Goal: Information Seeking & Learning: Learn about a topic

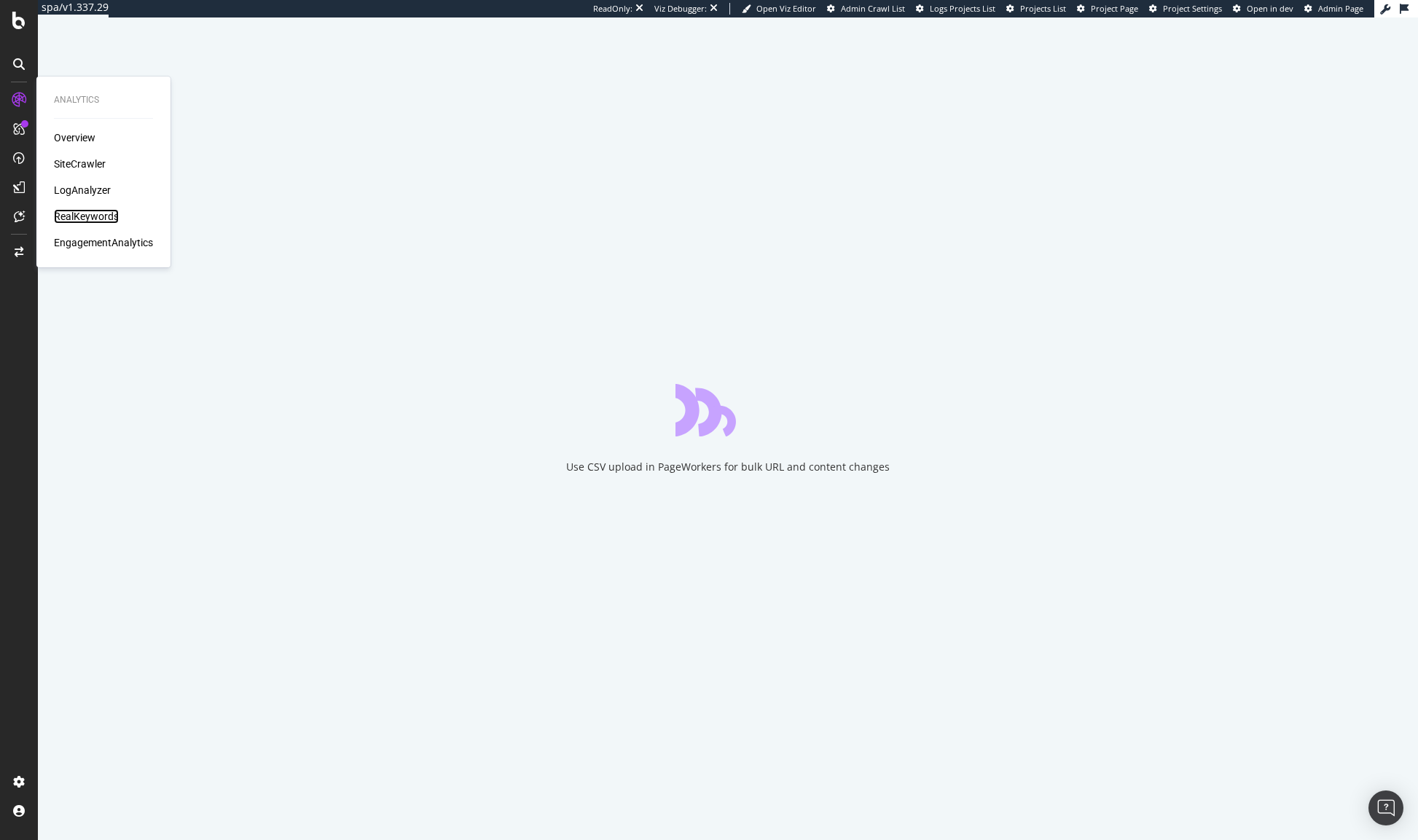
click at [93, 217] on div "RealKeywords" at bounding box center [86, 217] width 65 height 15
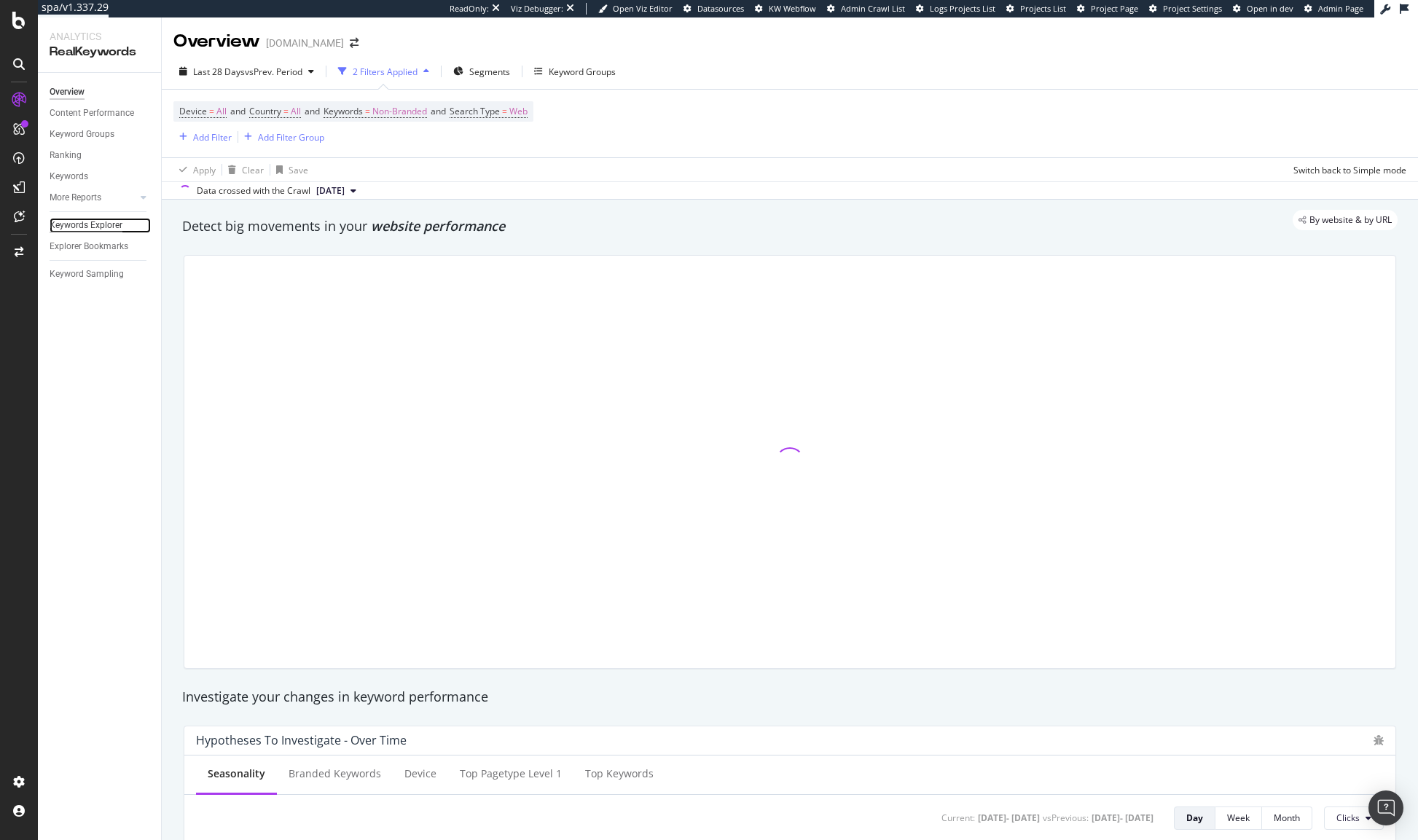
click at [95, 223] on div "Keywords Explorer" at bounding box center [86, 225] width 73 height 16
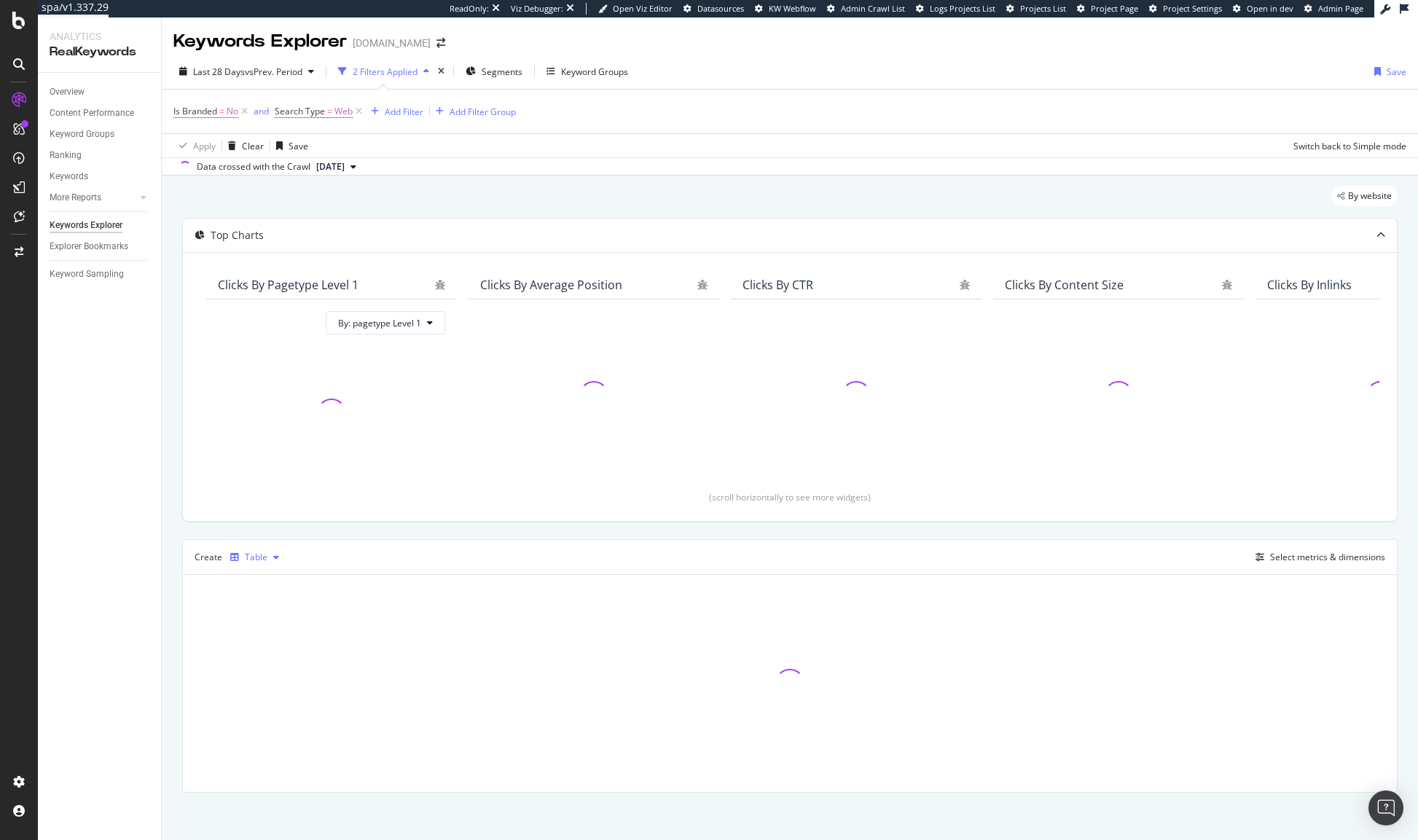
click at [275, 558] on icon "button" at bounding box center [276, 557] width 6 height 9
click at [922, 548] on div "Create Table Select metrics & dimensions" at bounding box center [790, 556] width 1215 height 35
click at [1290, 557] on div "Select metrics & dimensions" at bounding box center [1327, 557] width 115 height 13
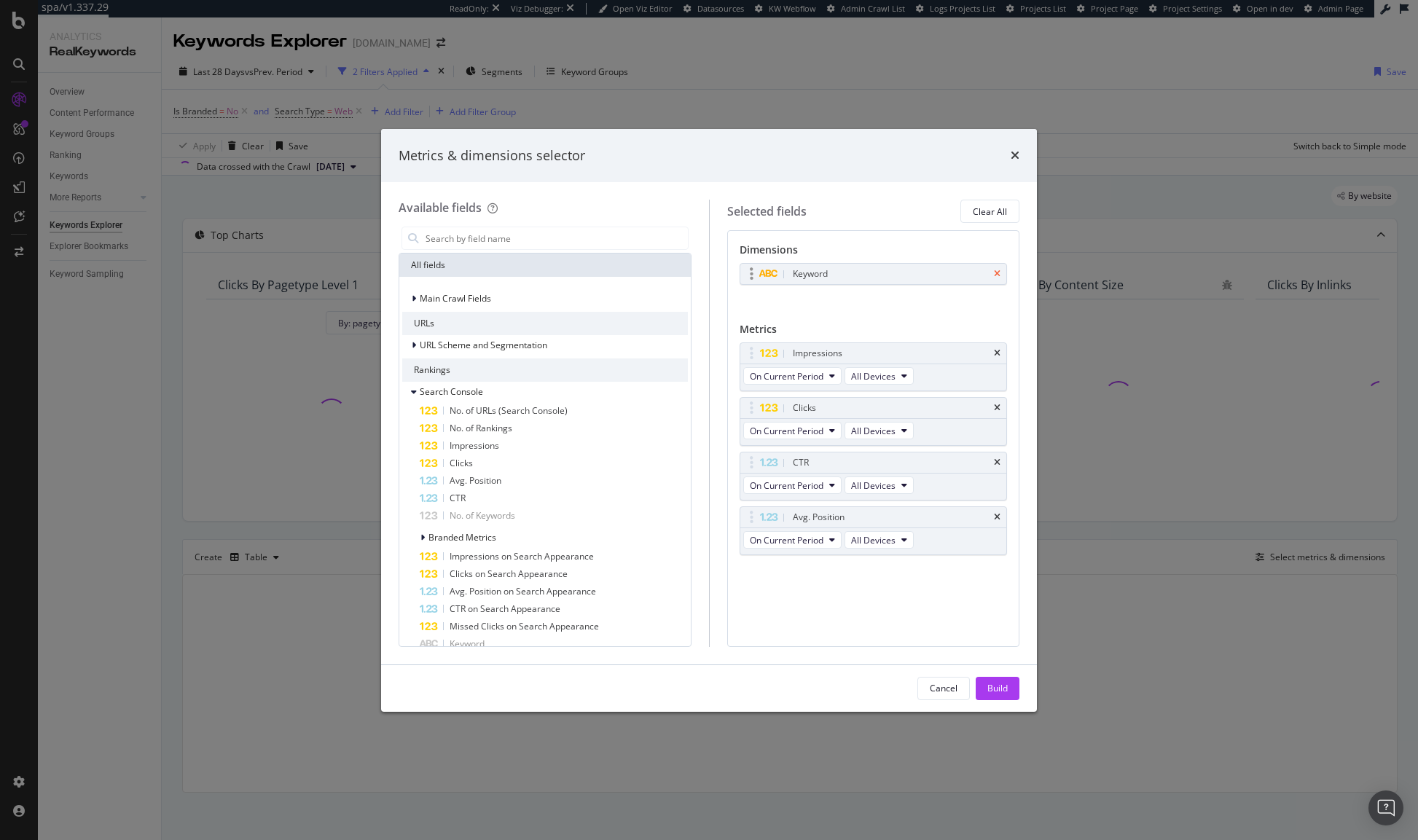
click at [999, 275] on icon "times" at bounding box center [996, 274] width 7 height 9
click at [996, 347] on icon "times" at bounding box center [996, 349] width 7 height 9
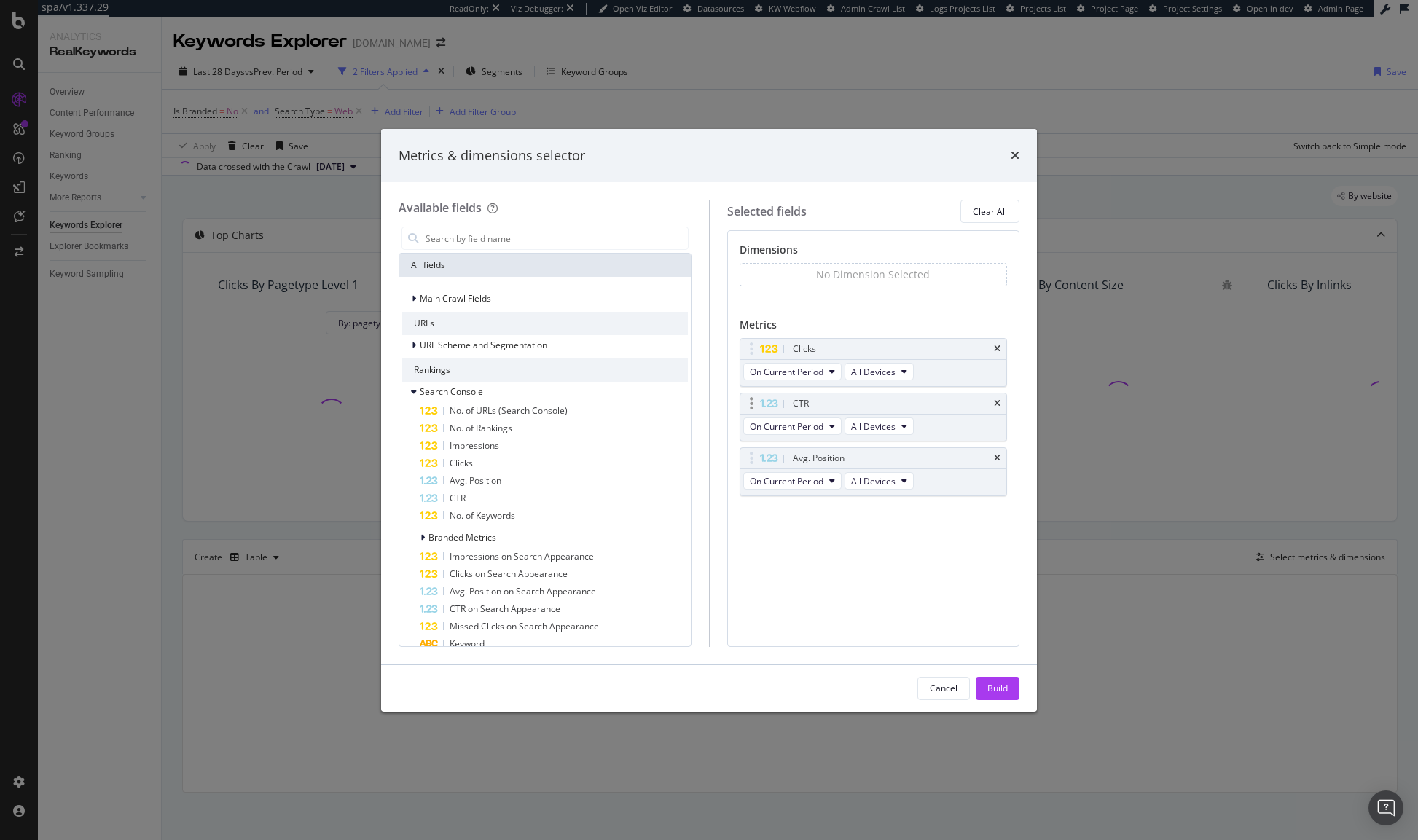
click at [1000, 404] on div "CTR" at bounding box center [874, 403] width 267 height 20
click at [999, 402] on icon "times" at bounding box center [996, 404] width 7 height 9
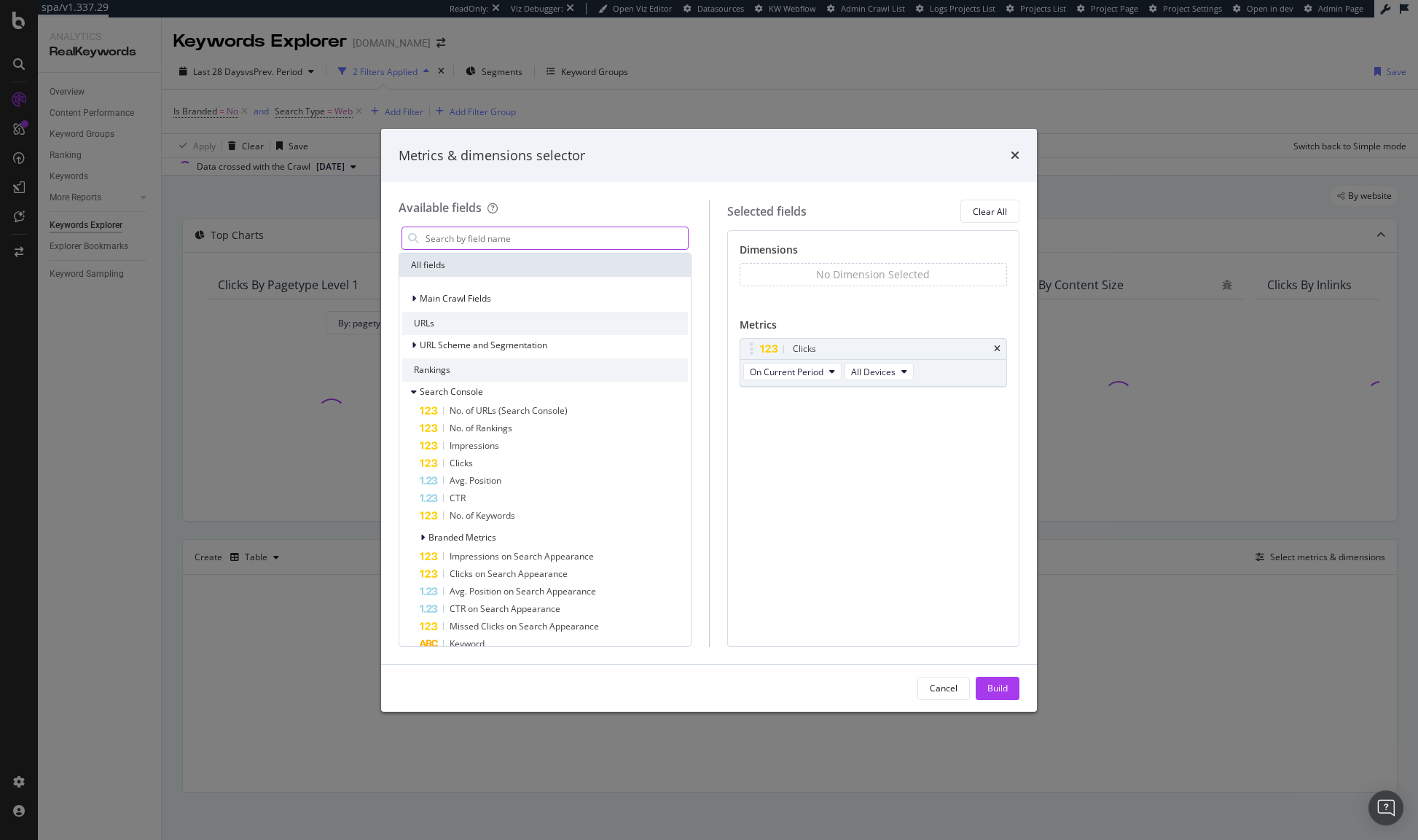
click at [500, 241] on input "modal" at bounding box center [556, 238] width 264 height 22
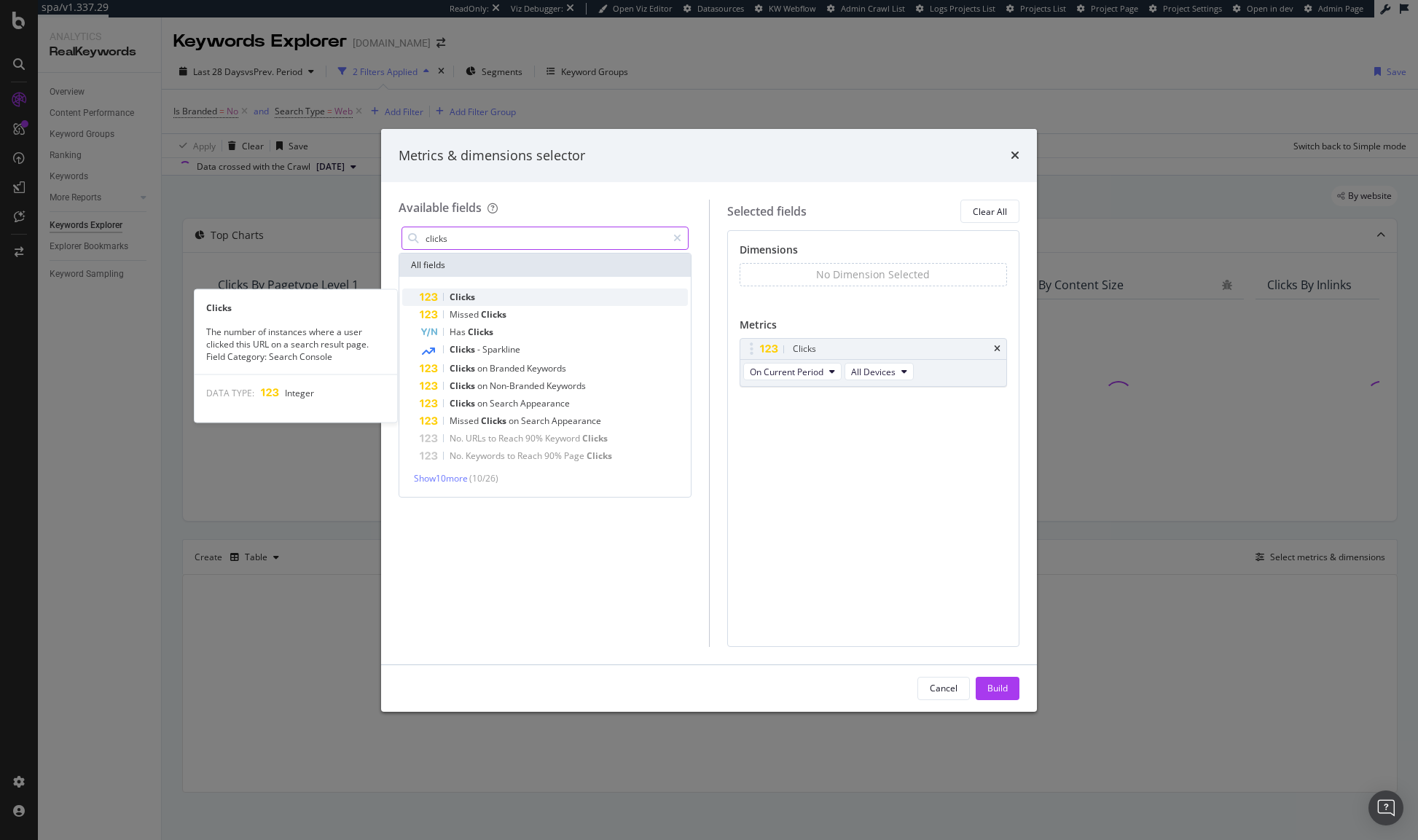
type input "clicks"
click at [507, 304] on div "Clicks" at bounding box center [553, 296] width 268 height 17
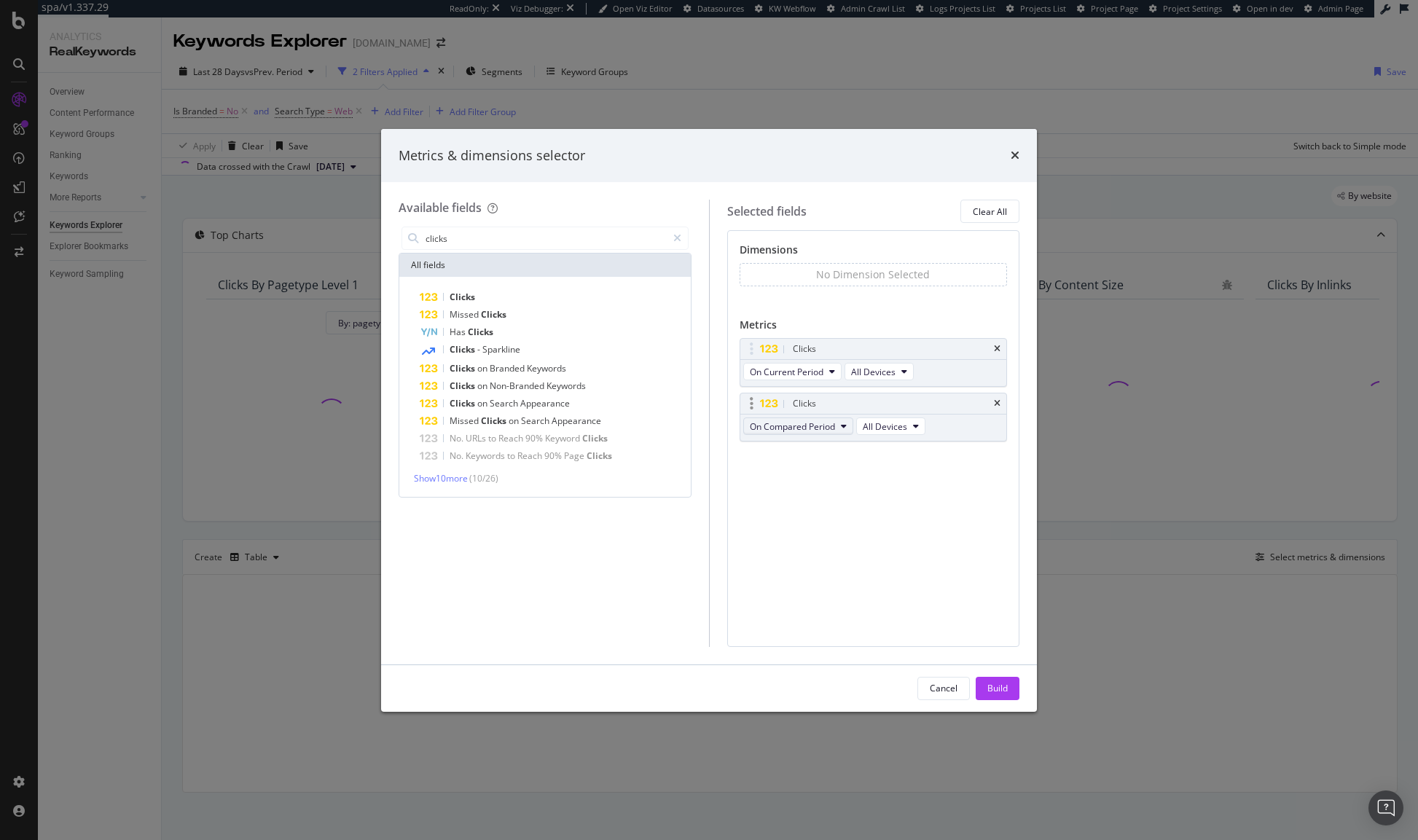
click at [791, 431] on span "On Compared Period" at bounding box center [792, 426] width 85 height 13
click at [813, 508] on span "Diff. between Periods - Percentage" at bounding box center [825, 506] width 141 height 13
click at [522, 241] on input "clicks" at bounding box center [545, 238] width 243 height 22
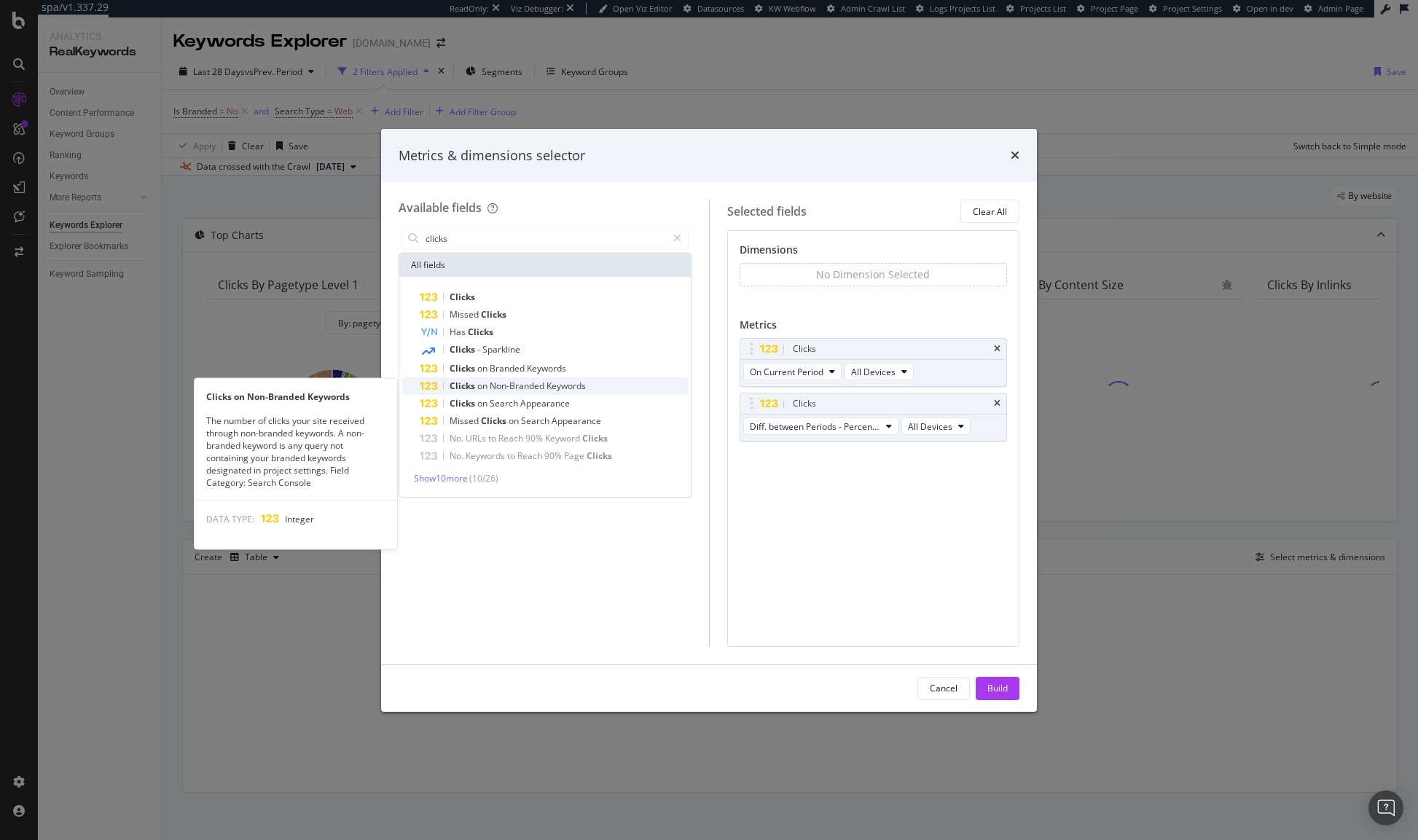
click at [520, 386] on span "Non-Branded" at bounding box center [518, 386] width 57 height 13
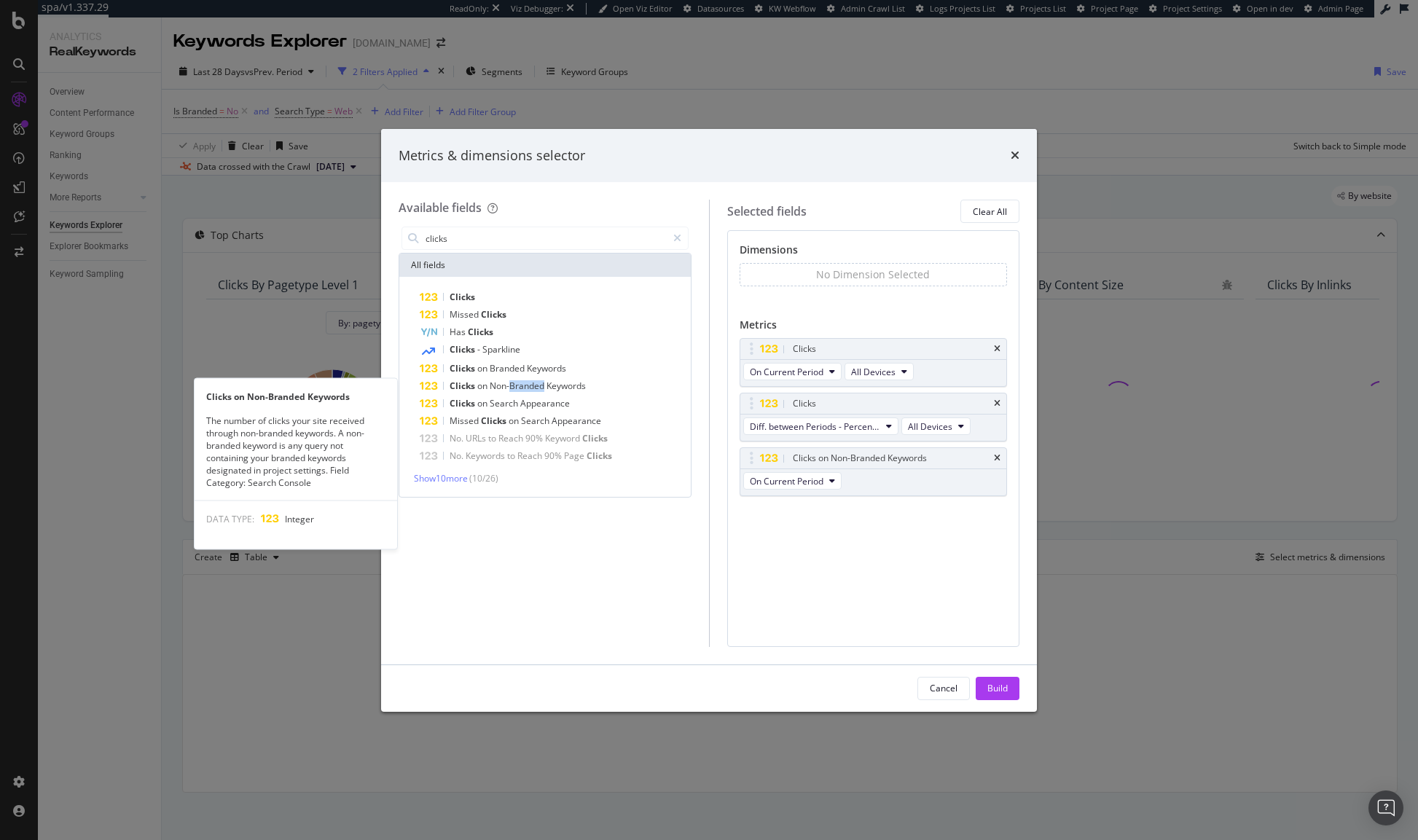
click at [520, 386] on span "Non-Branded" at bounding box center [518, 386] width 57 height 13
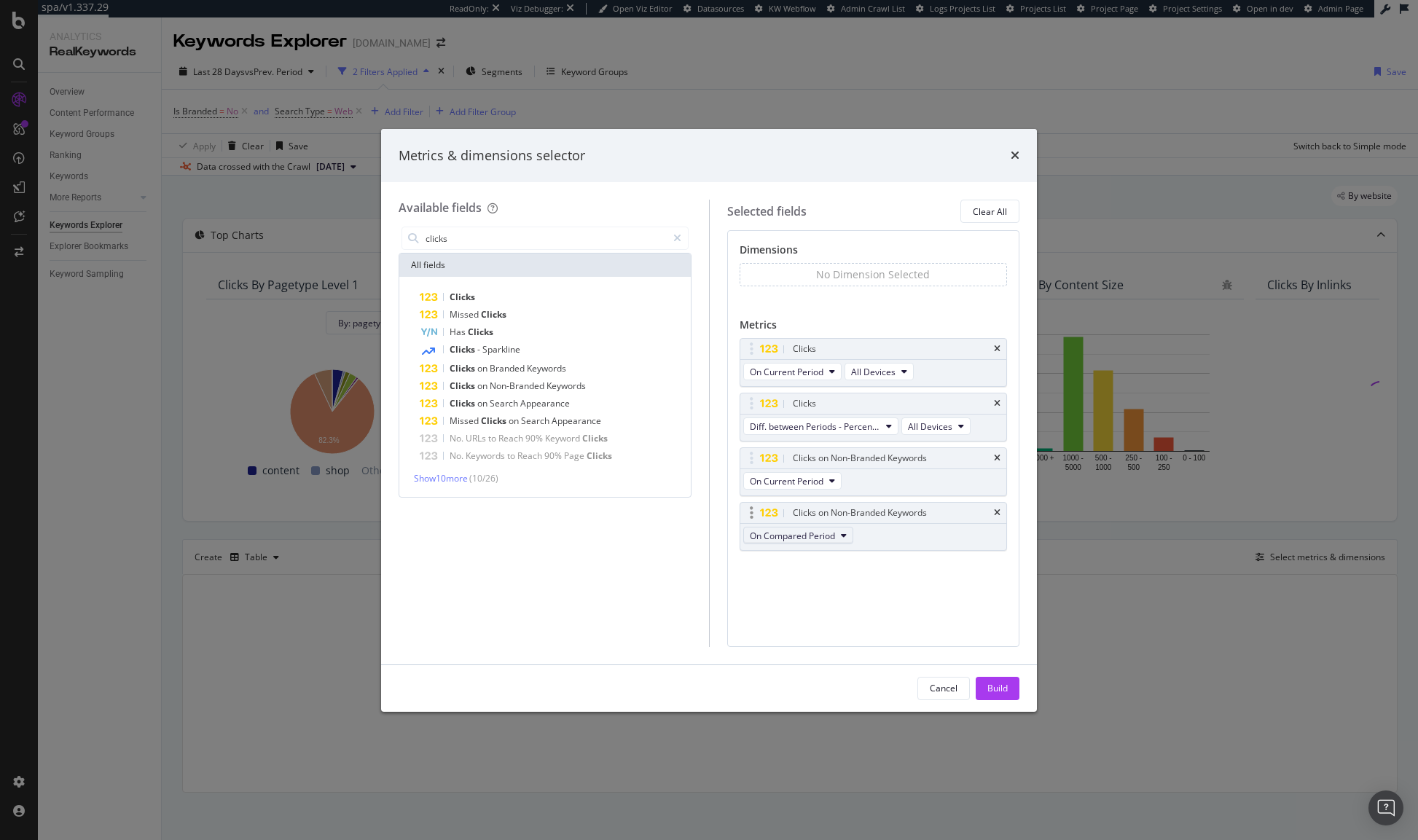
click at [812, 535] on span "On Compared Period" at bounding box center [792, 535] width 85 height 13
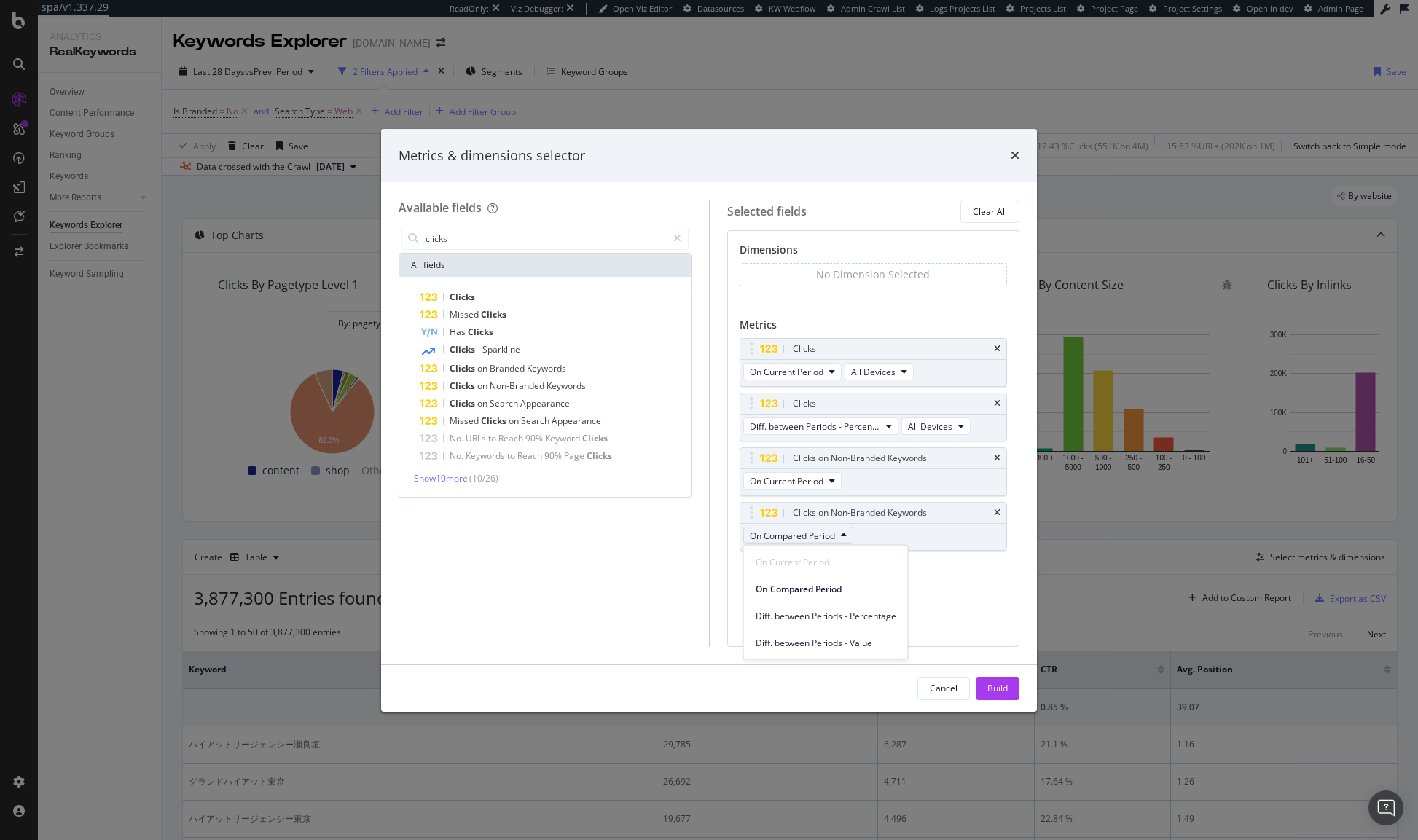
drag, startPoint x: 842, startPoint y: 617, endPoint x: 848, endPoint y: 623, distance: 8.5
click at [842, 617] on span "Diff. between Periods - Percentage" at bounding box center [825, 616] width 141 height 13
click at [991, 690] on div "Build" at bounding box center [997, 688] width 20 height 13
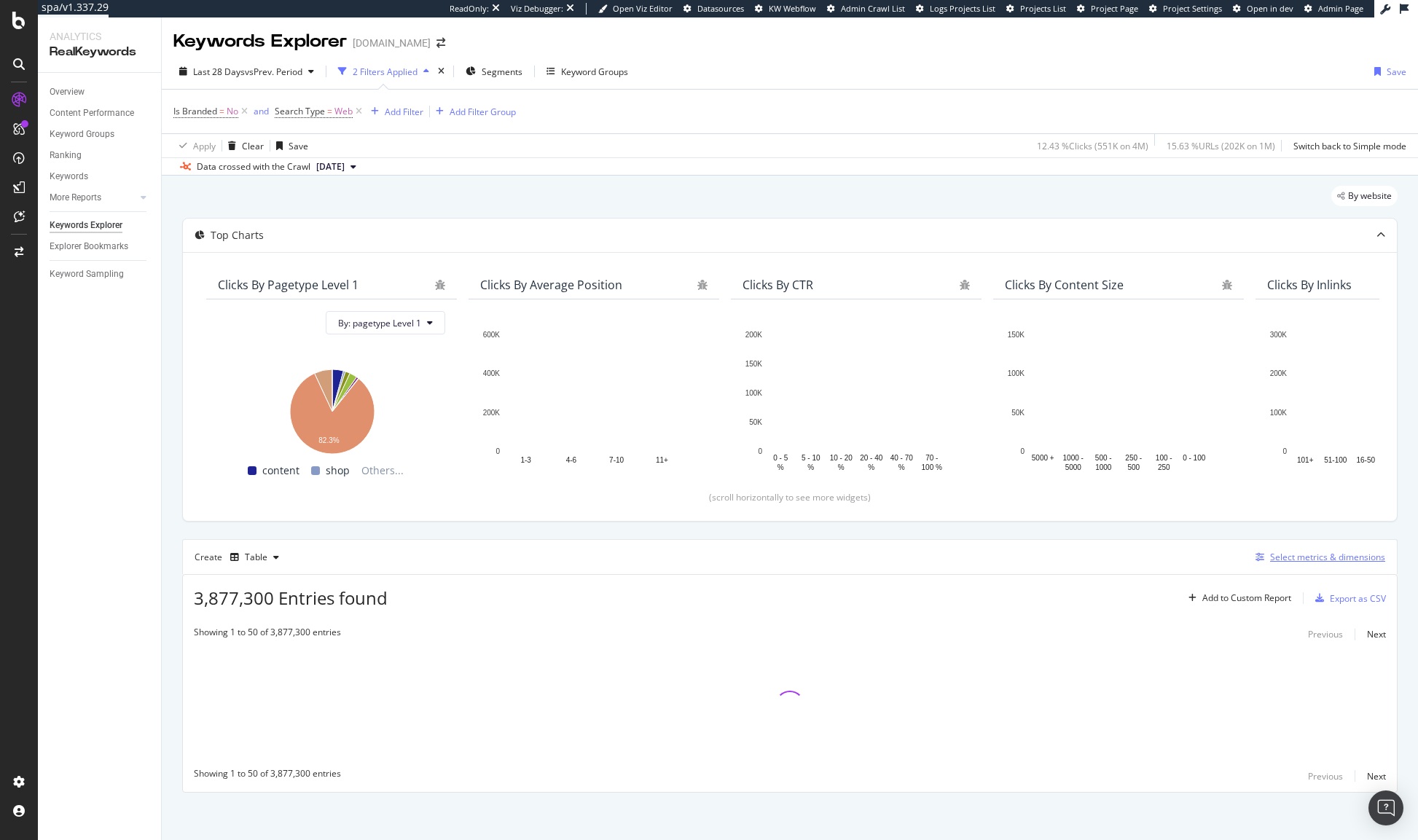
click at [1297, 559] on div "Select metrics & dimensions" at bounding box center [1327, 557] width 115 height 13
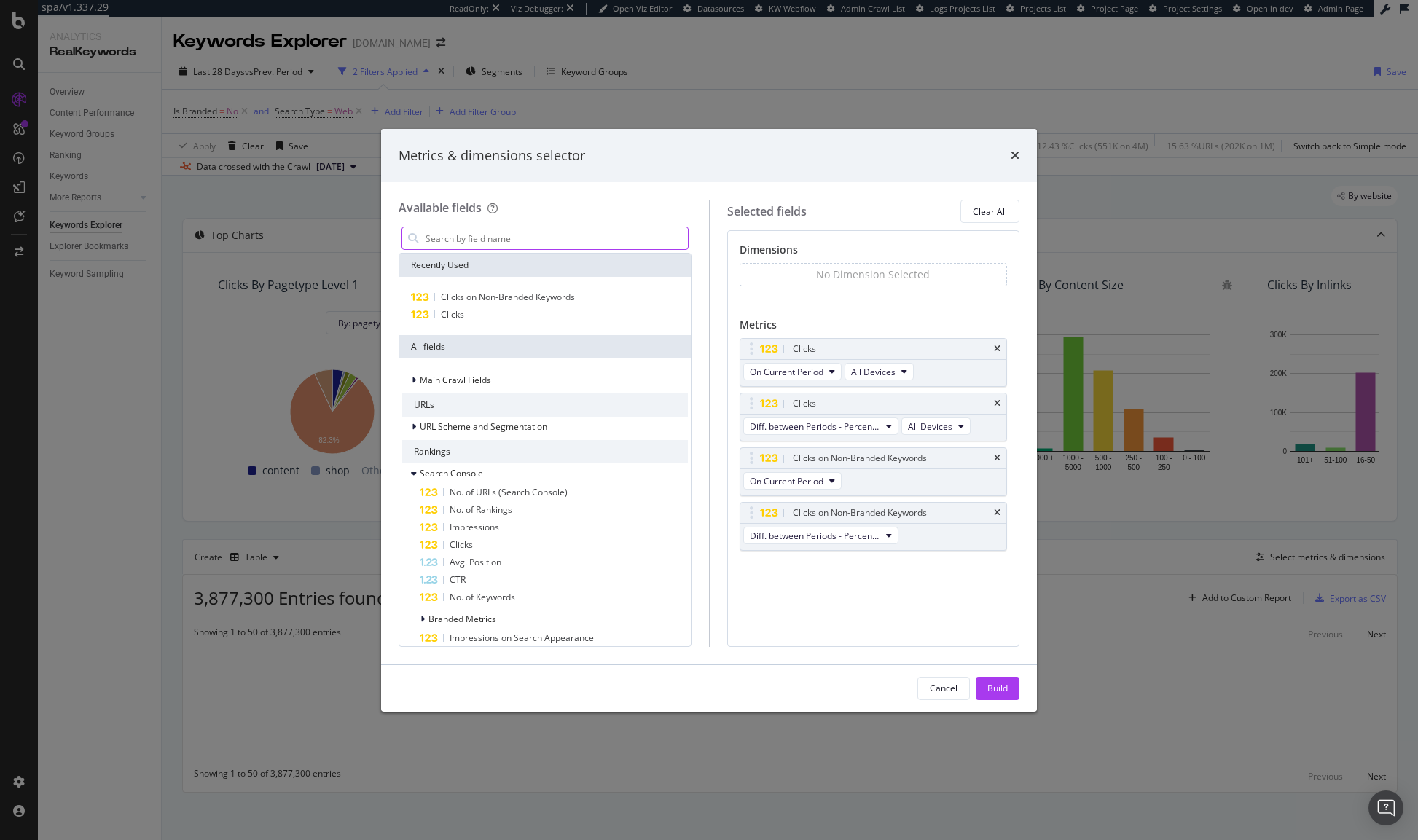
click at [506, 233] on input "modal" at bounding box center [556, 238] width 264 height 22
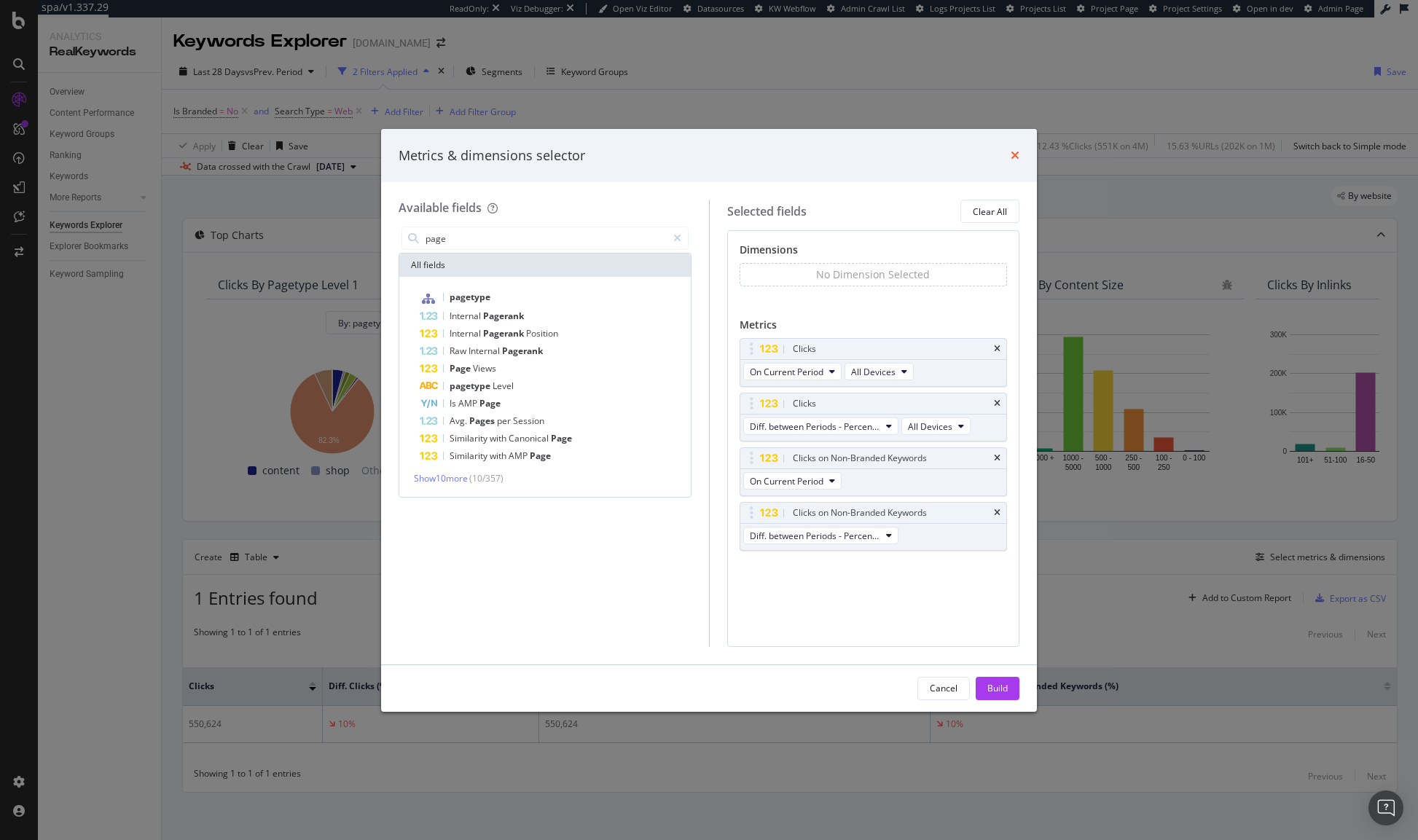
type input "page"
click at [1017, 151] on icon "times" at bounding box center [1015, 156] width 9 height 12
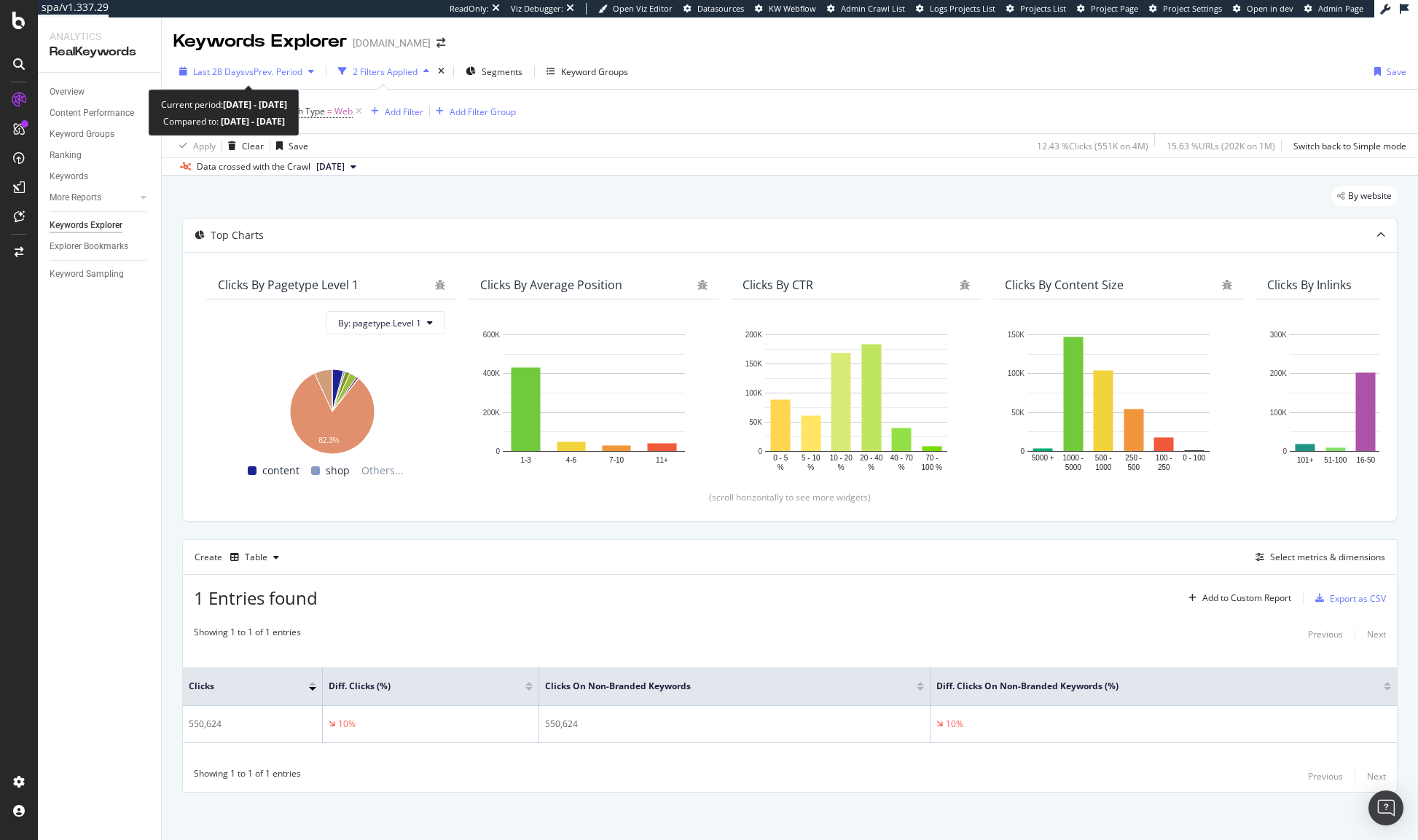
click at [281, 66] on span "vs Prev. Period" at bounding box center [273, 71] width 57 height 13
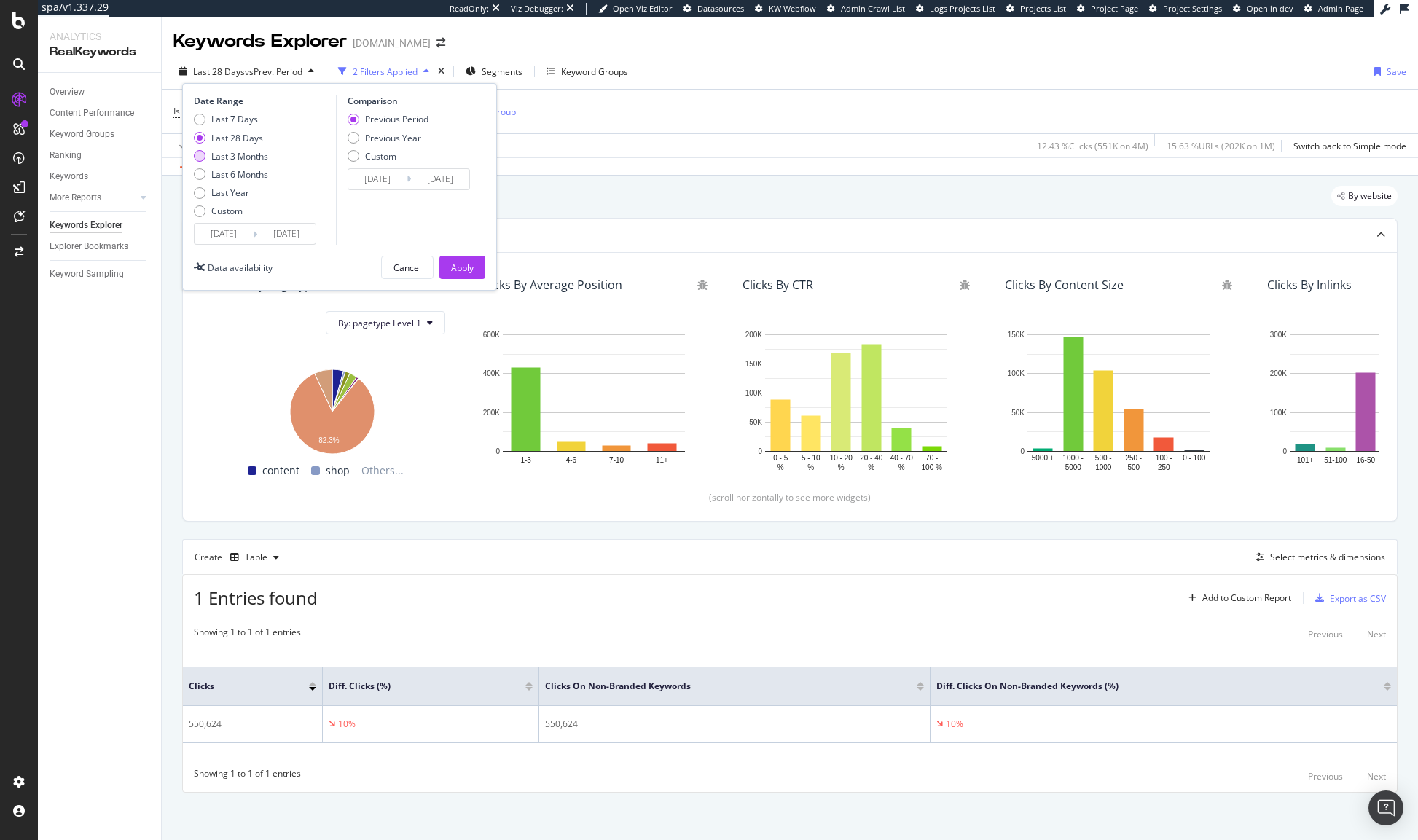
click at [233, 158] on div "Last 3 Months" at bounding box center [240, 156] width 57 height 13
type input "[DATE]"
click at [392, 142] on div "Previous Year" at bounding box center [392, 138] width 56 height 13
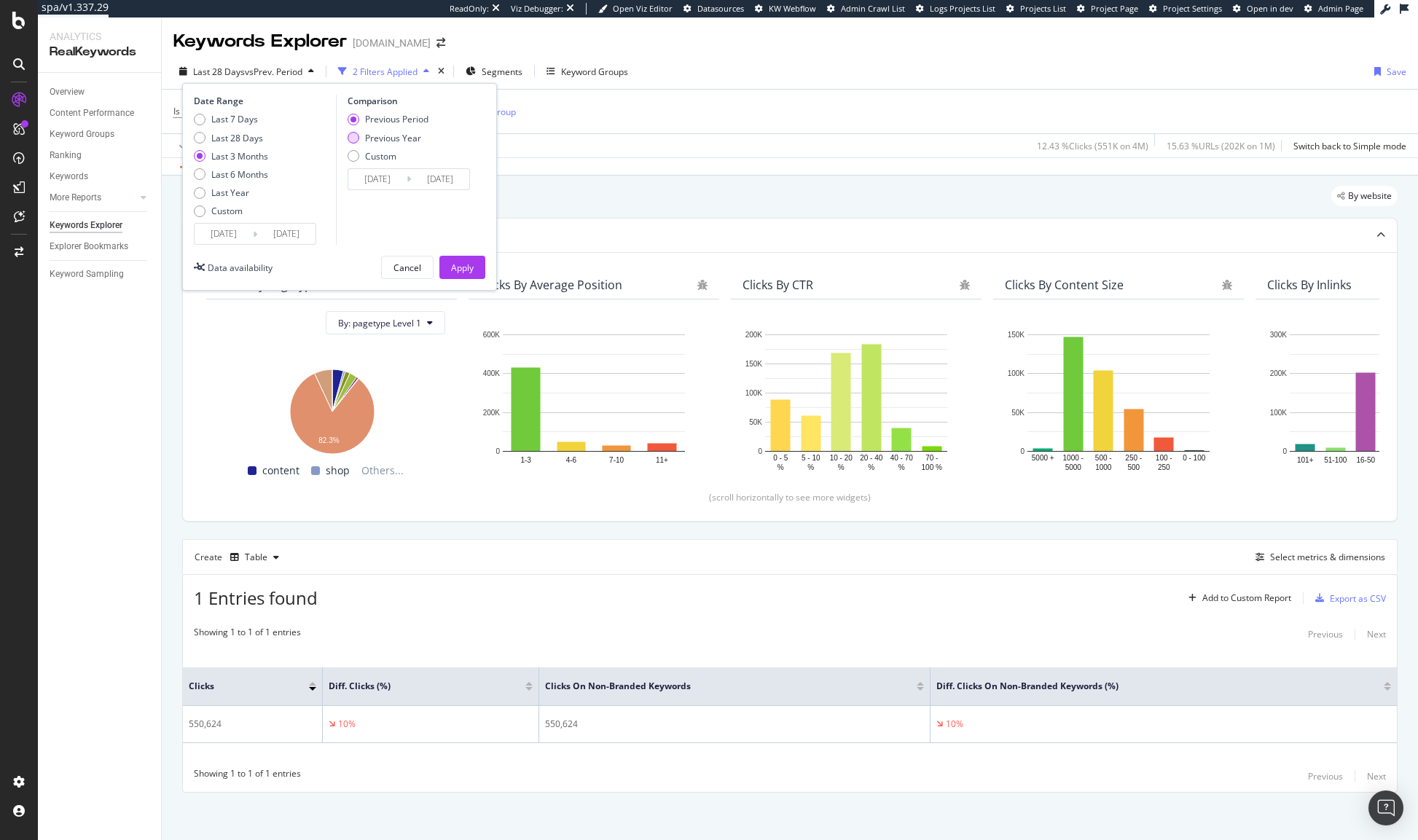
type input "[DATE]"
click at [453, 268] on div "Apply" at bounding box center [462, 267] width 22 height 13
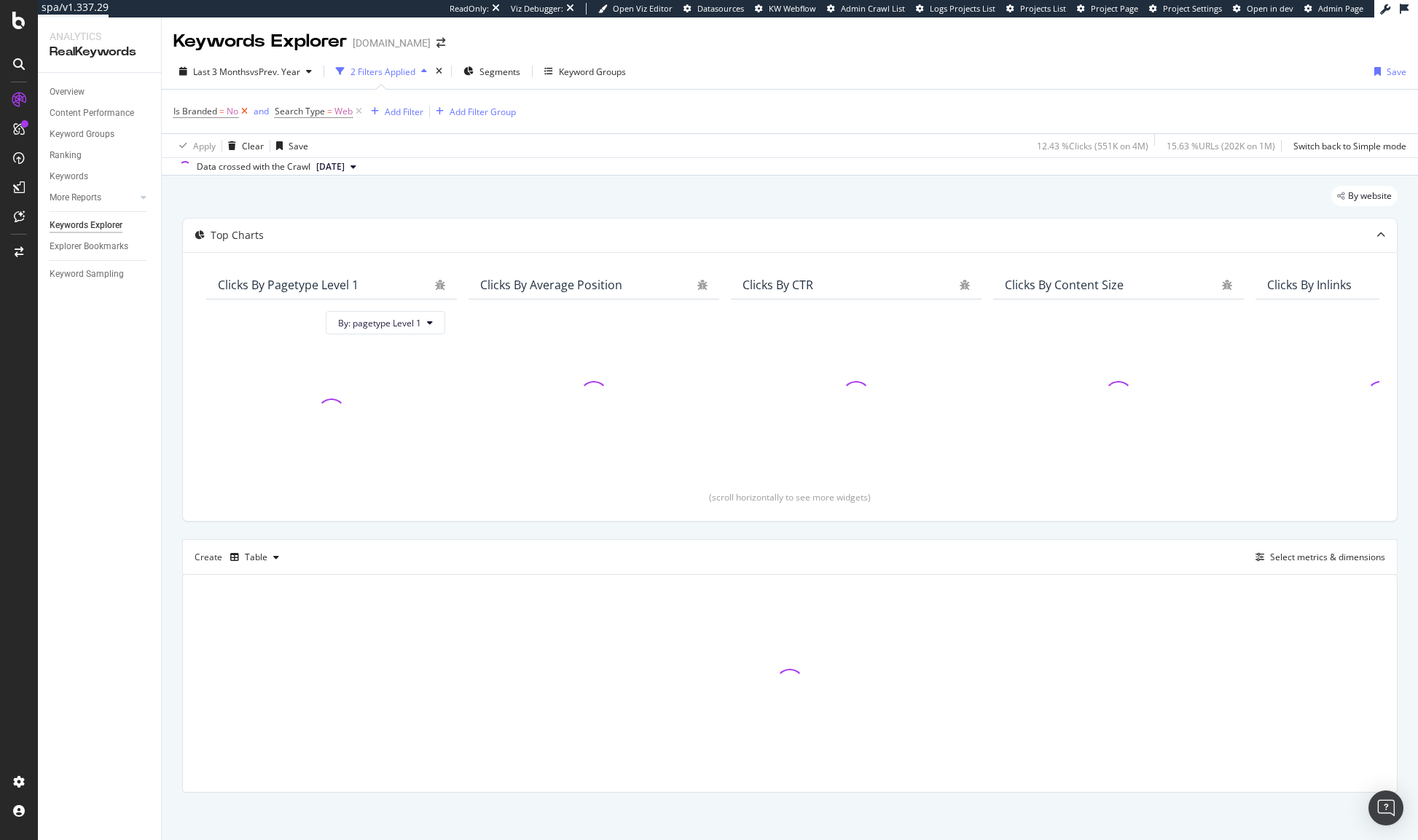
click at [244, 113] on icon at bounding box center [244, 112] width 13 height 15
click at [554, 188] on div "By website" at bounding box center [790, 201] width 1215 height 32
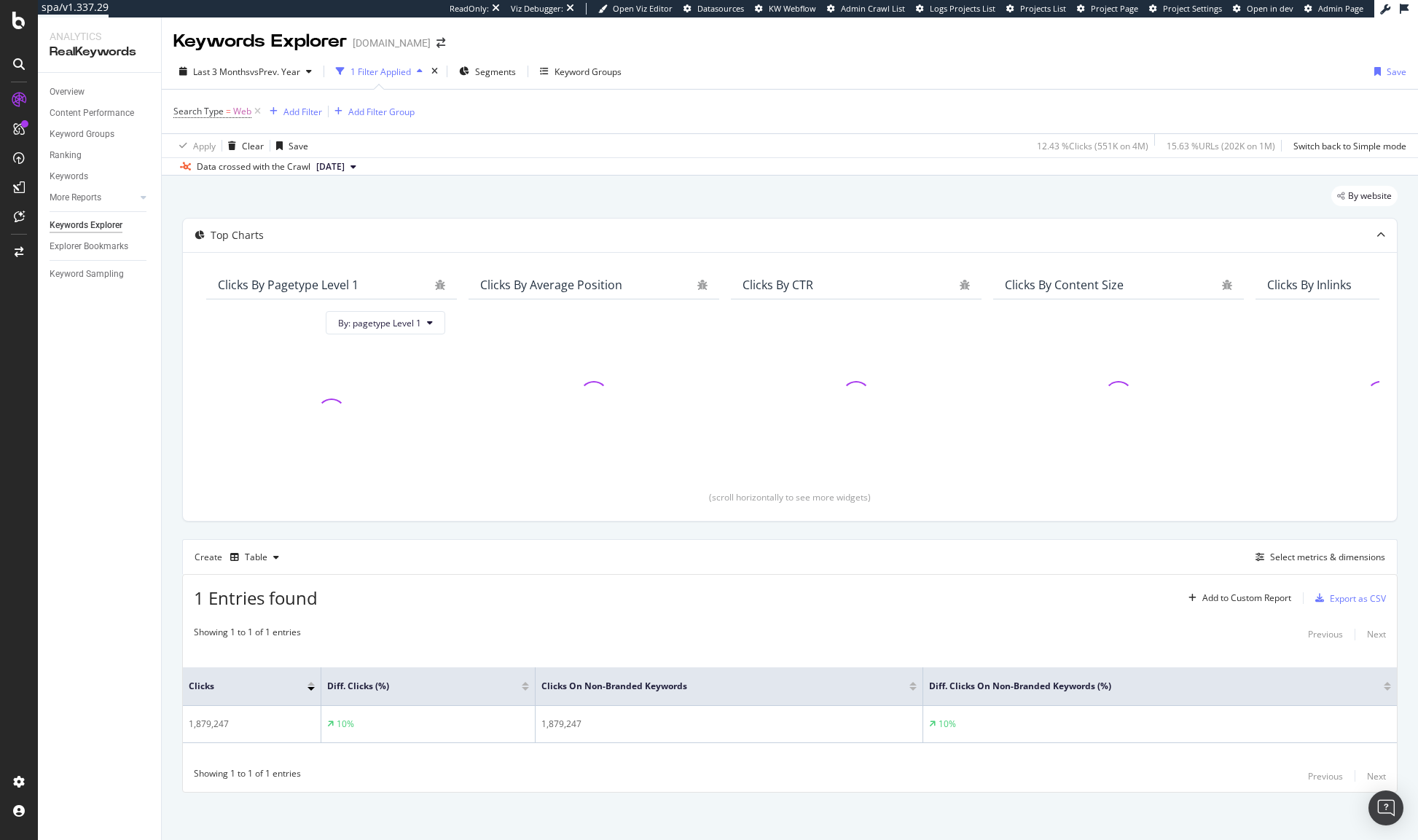
click at [649, 191] on div "By website" at bounding box center [790, 201] width 1215 height 32
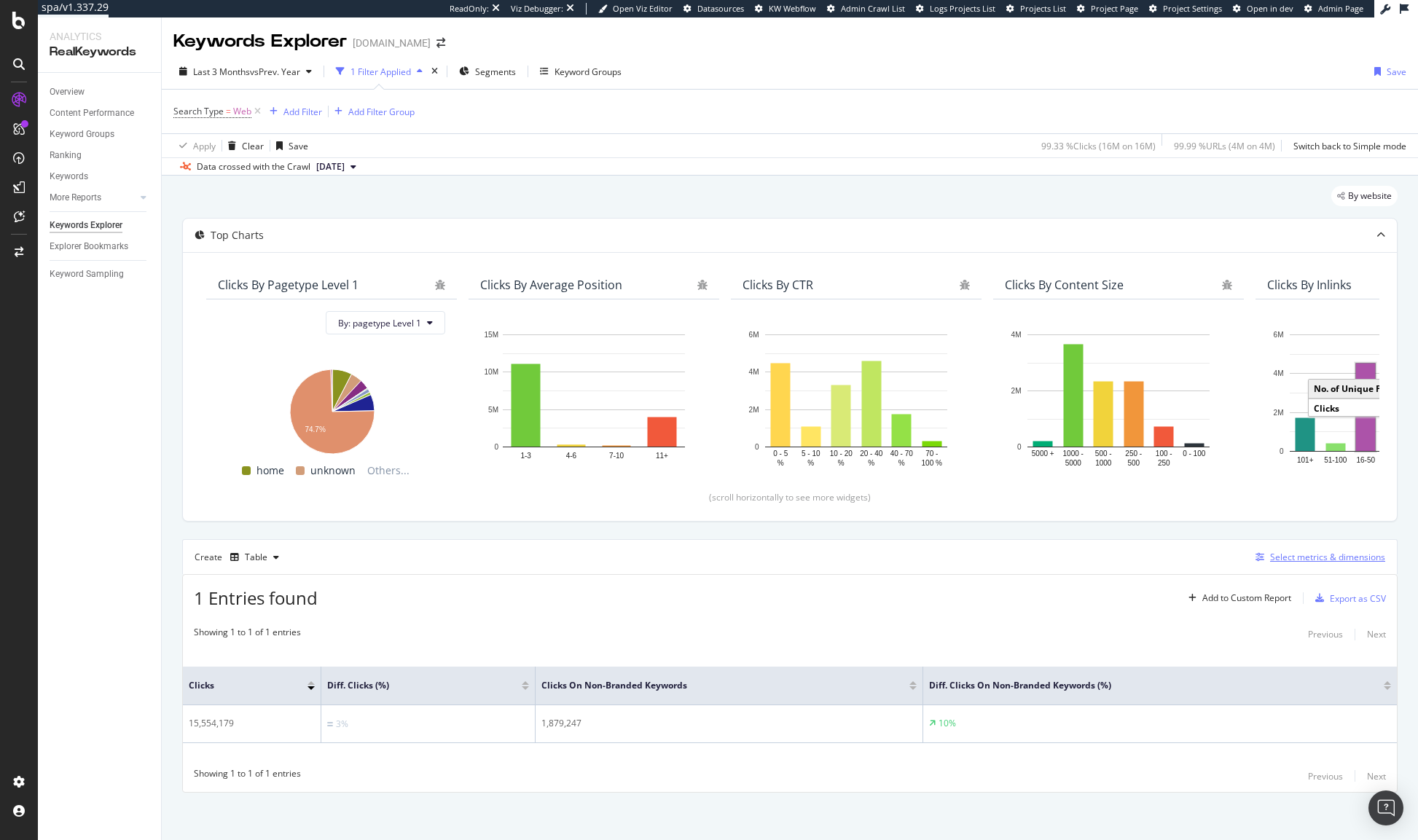
click at [1313, 553] on div "Select metrics & dimensions" at bounding box center [1327, 557] width 115 height 13
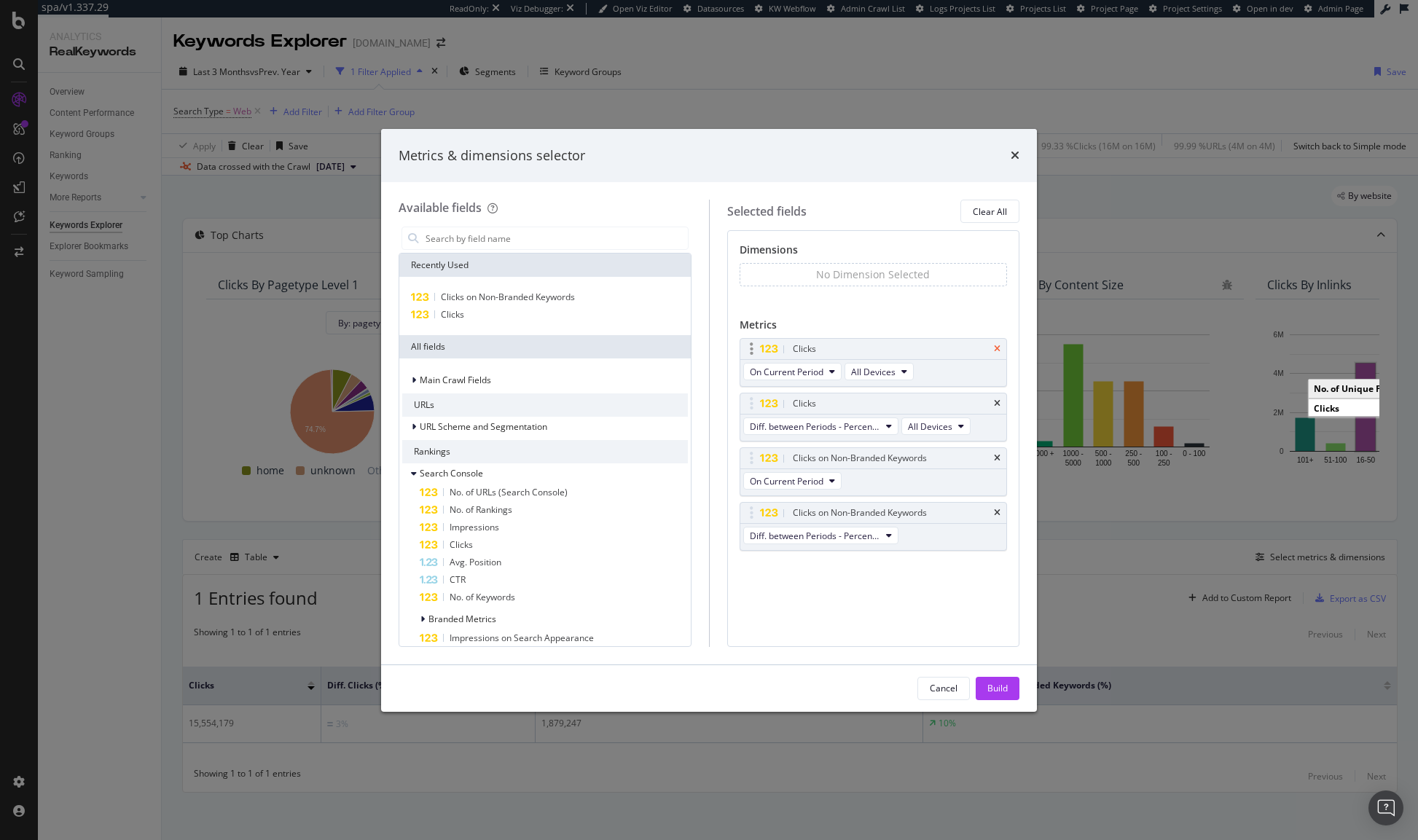
click at [997, 349] on icon "times" at bounding box center [996, 349] width 7 height 9
click at [997, 399] on icon "times" at bounding box center [996, 404] width 7 height 9
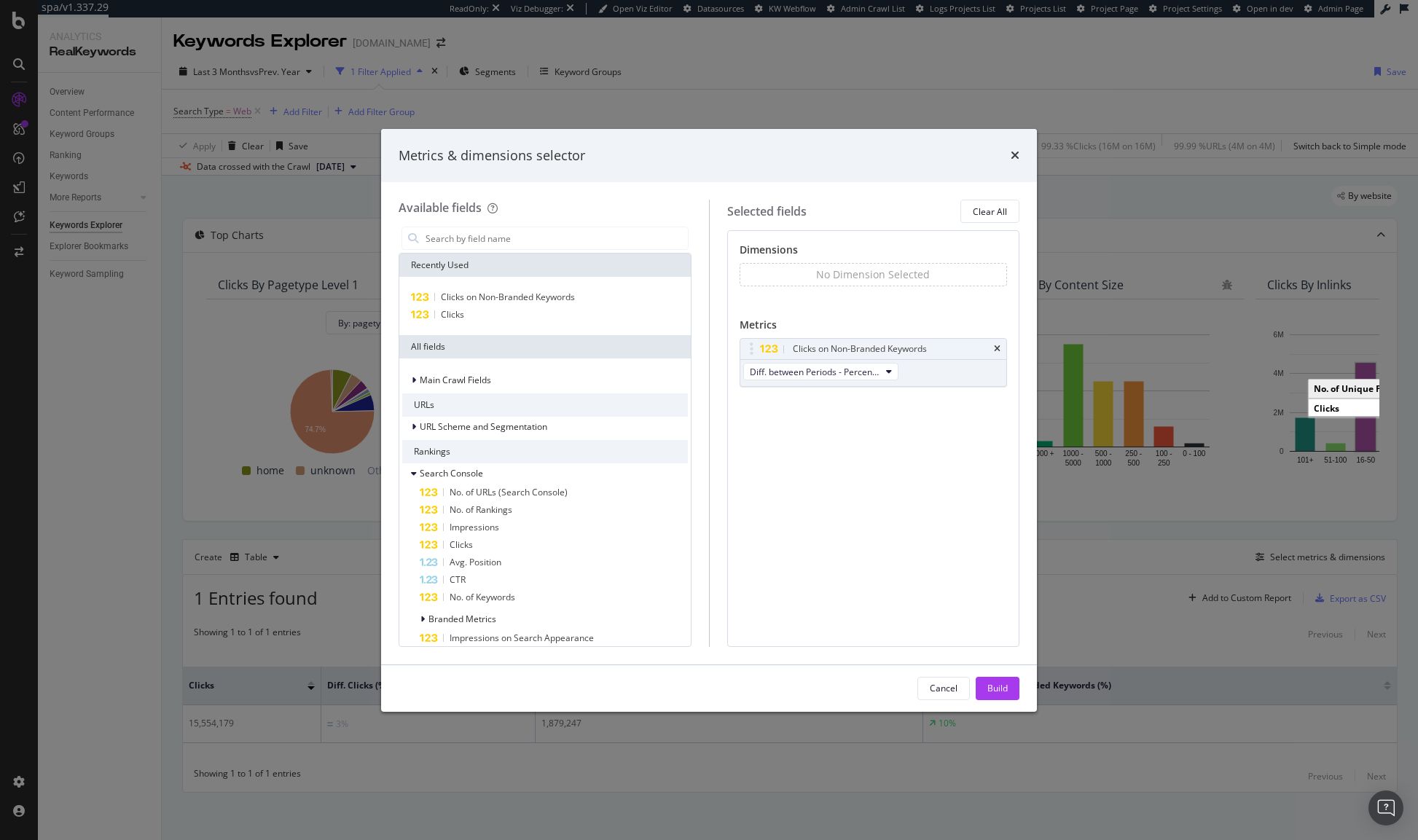
click at [997, 349] on icon "times" at bounding box center [996, 349] width 7 height 9
click at [997, 349] on div "No Metric Selected" at bounding box center [874, 349] width 268 height 23
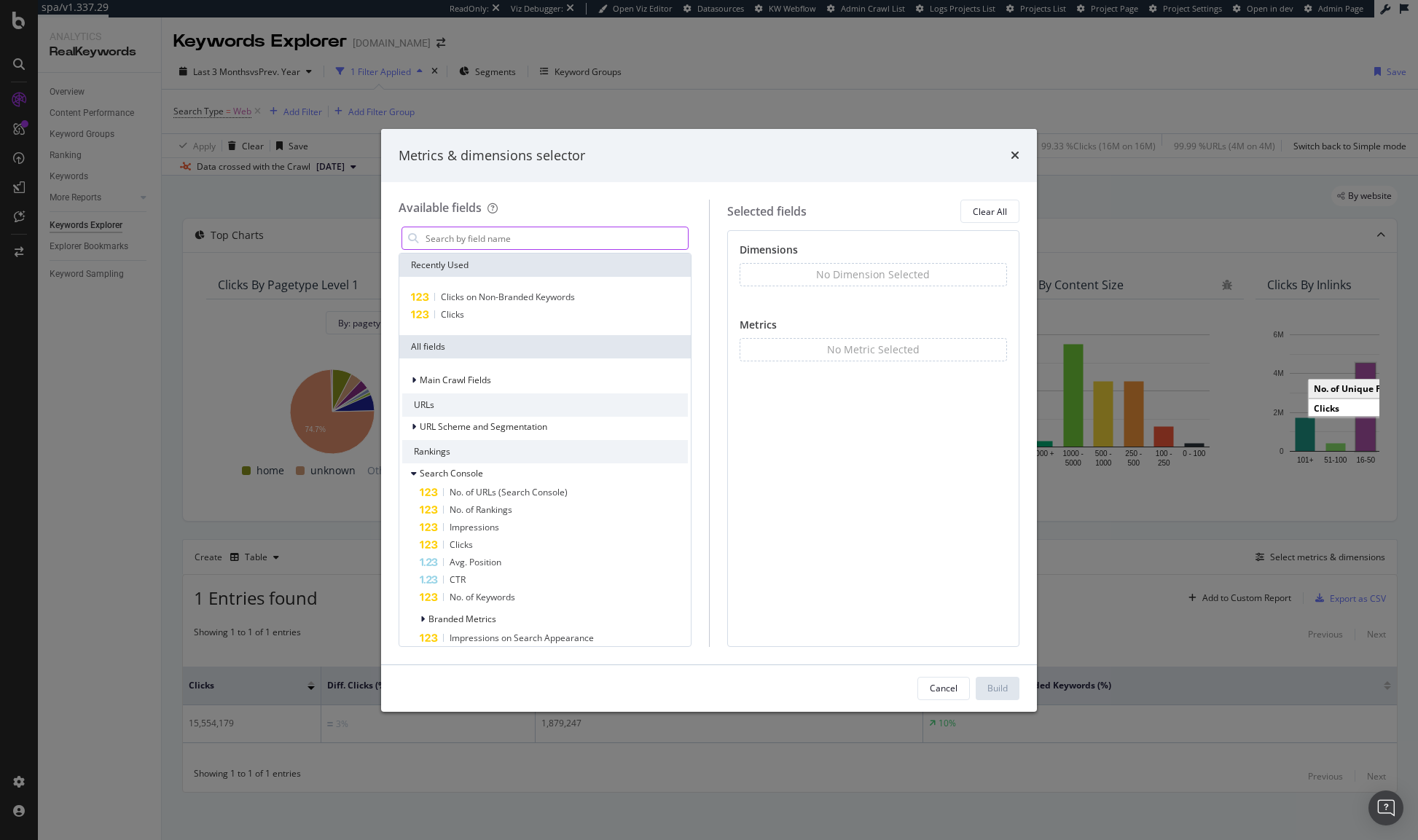
click at [507, 242] on input "modal" at bounding box center [556, 238] width 264 height 22
type input "i"
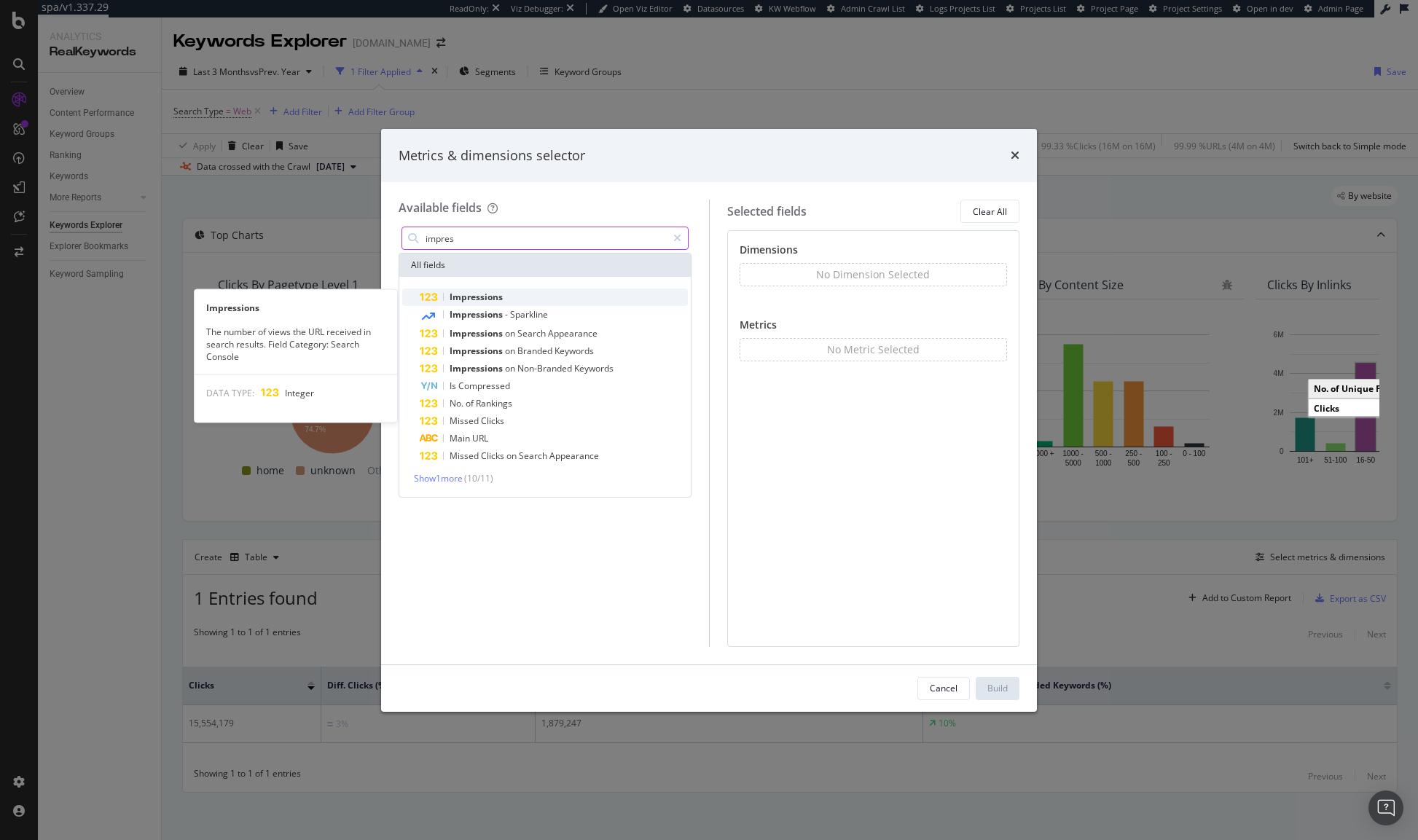
type input "impres"
click at [492, 300] on span "Impressions" at bounding box center [476, 296] width 53 height 13
click at [494, 300] on span "Impressions" at bounding box center [476, 296] width 53 height 13
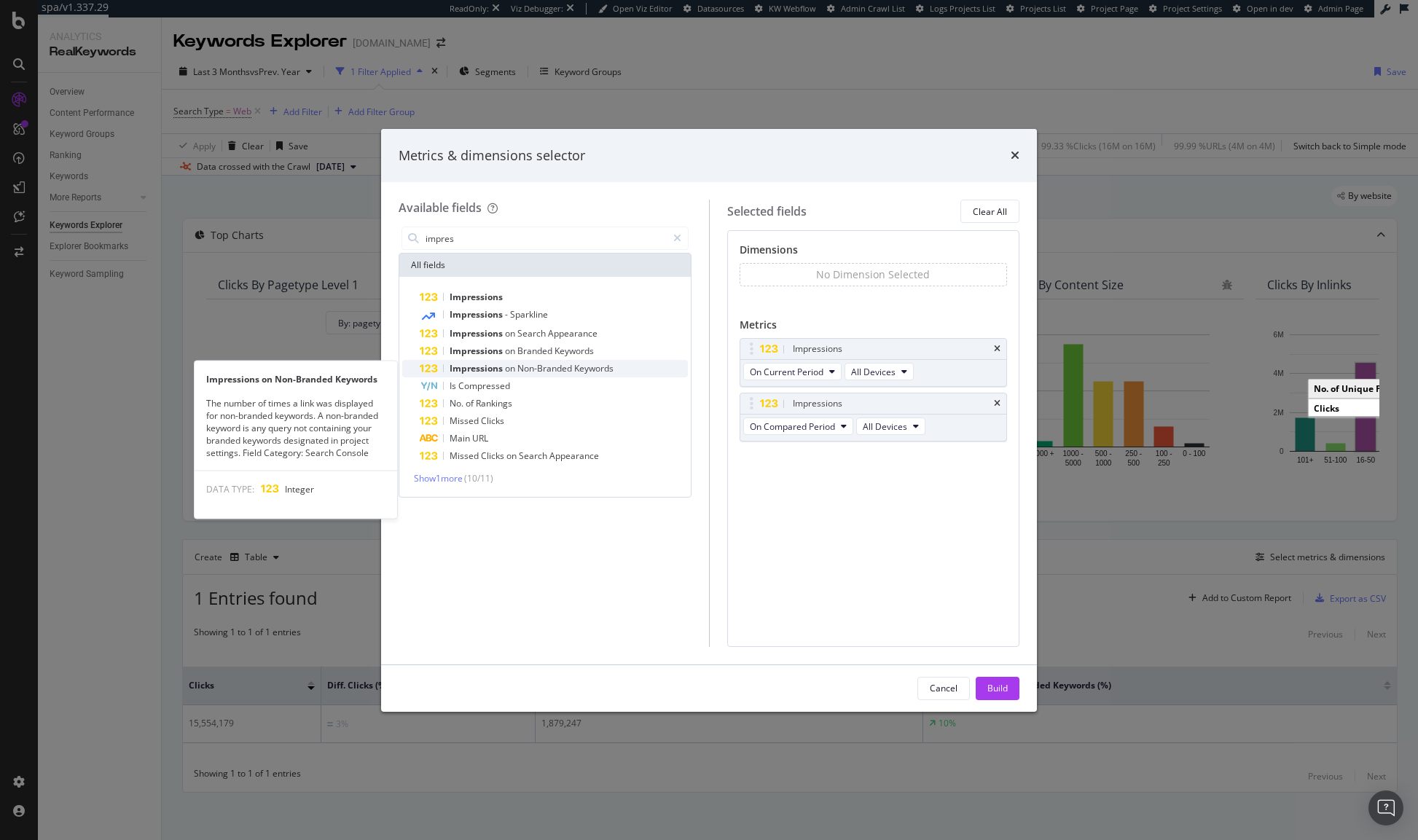
click at [503, 364] on span "Impressions" at bounding box center [477, 368] width 55 height 13
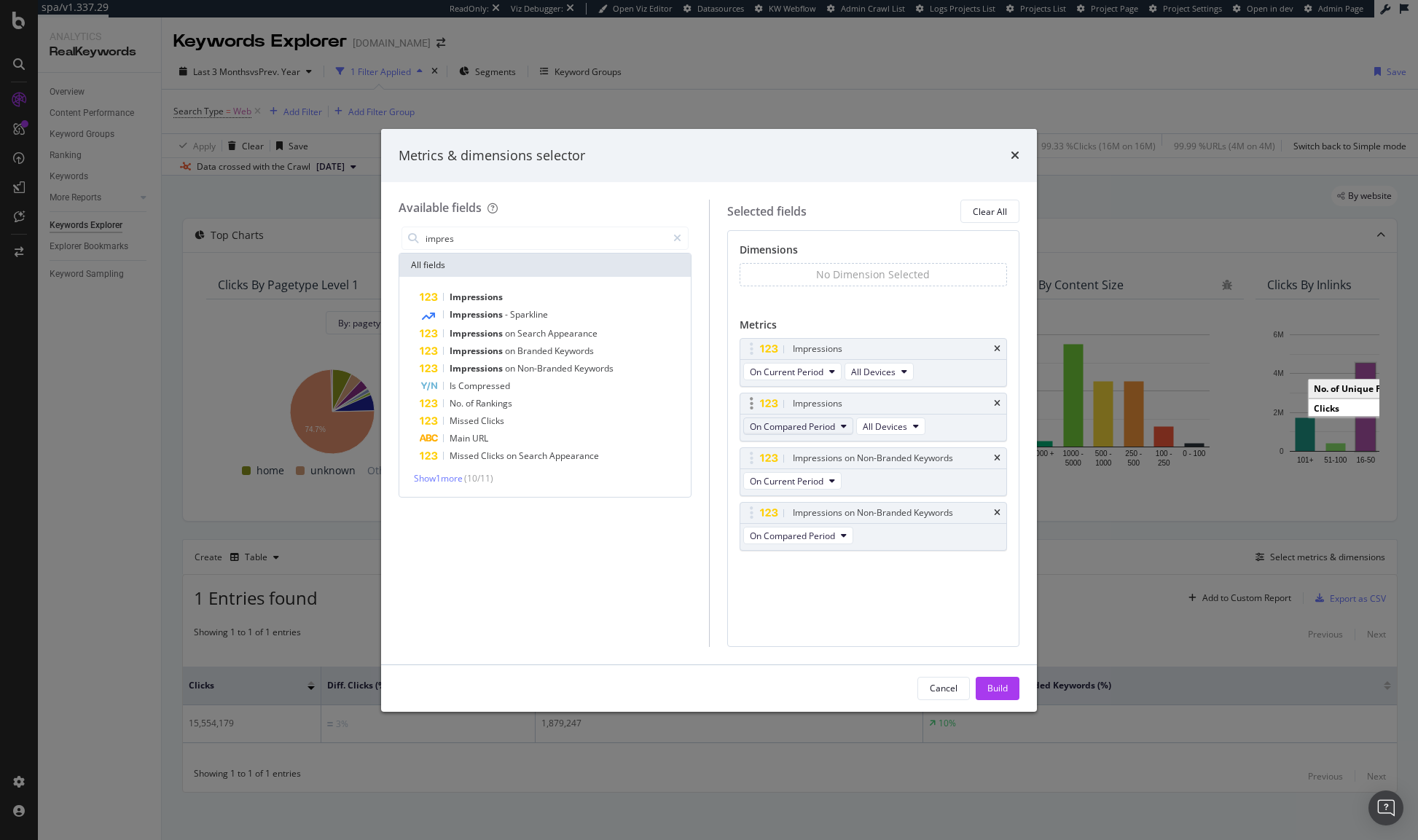
click at [829, 418] on button "On Compared Period" at bounding box center [798, 426] width 110 height 17
click at [842, 508] on span "Diff. between Periods - Percentage" at bounding box center [825, 506] width 141 height 13
click at [814, 539] on span "On Compared Period" at bounding box center [792, 535] width 85 height 13
click at [836, 614] on span "Diff. between Periods - Percentage" at bounding box center [825, 616] width 141 height 13
click at [995, 696] on div "Build" at bounding box center [997, 688] width 20 height 22
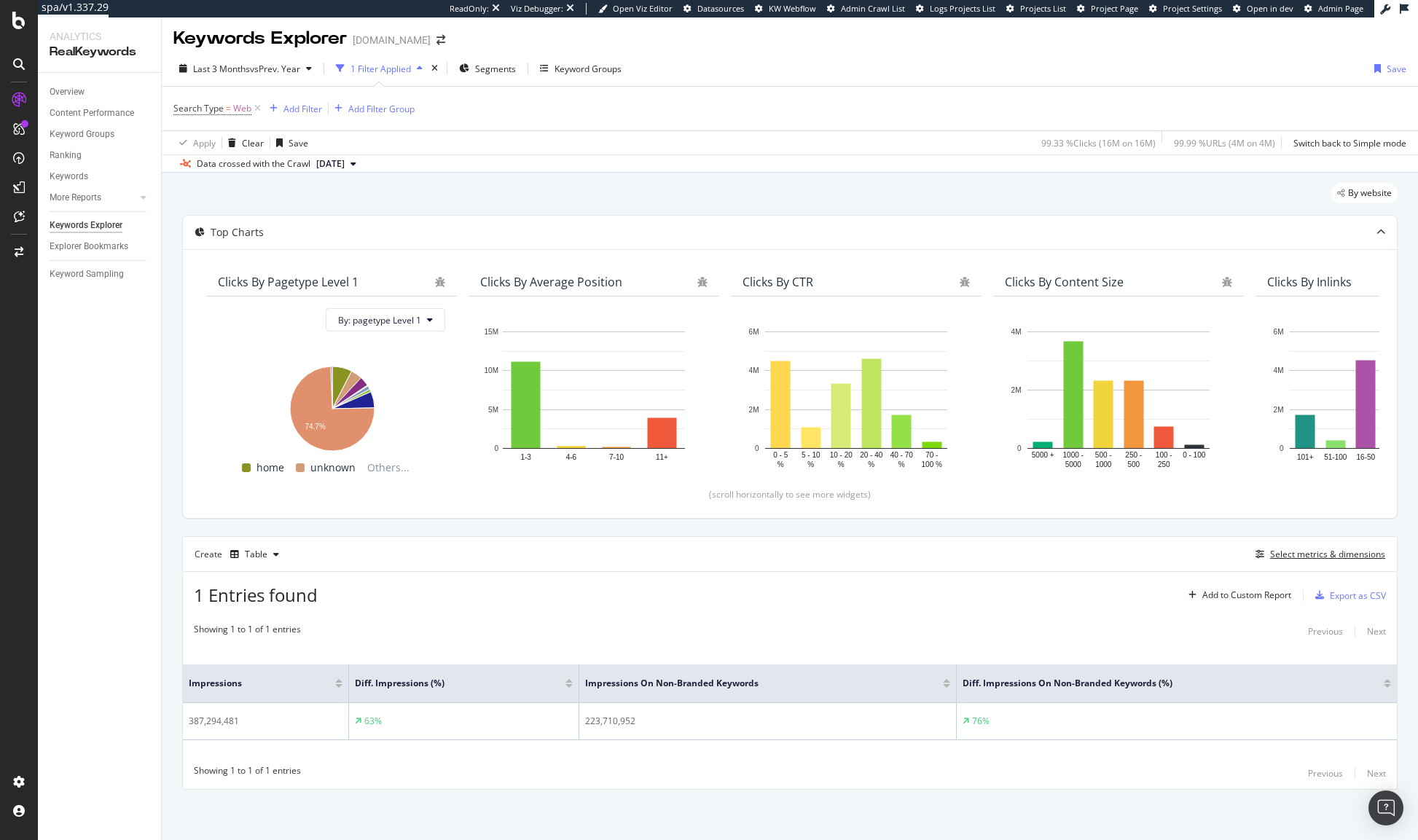
scroll to position [4, 0]
click at [1295, 553] on div "Select metrics & dimensions" at bounding box center [1327, 553] width 115 height 13
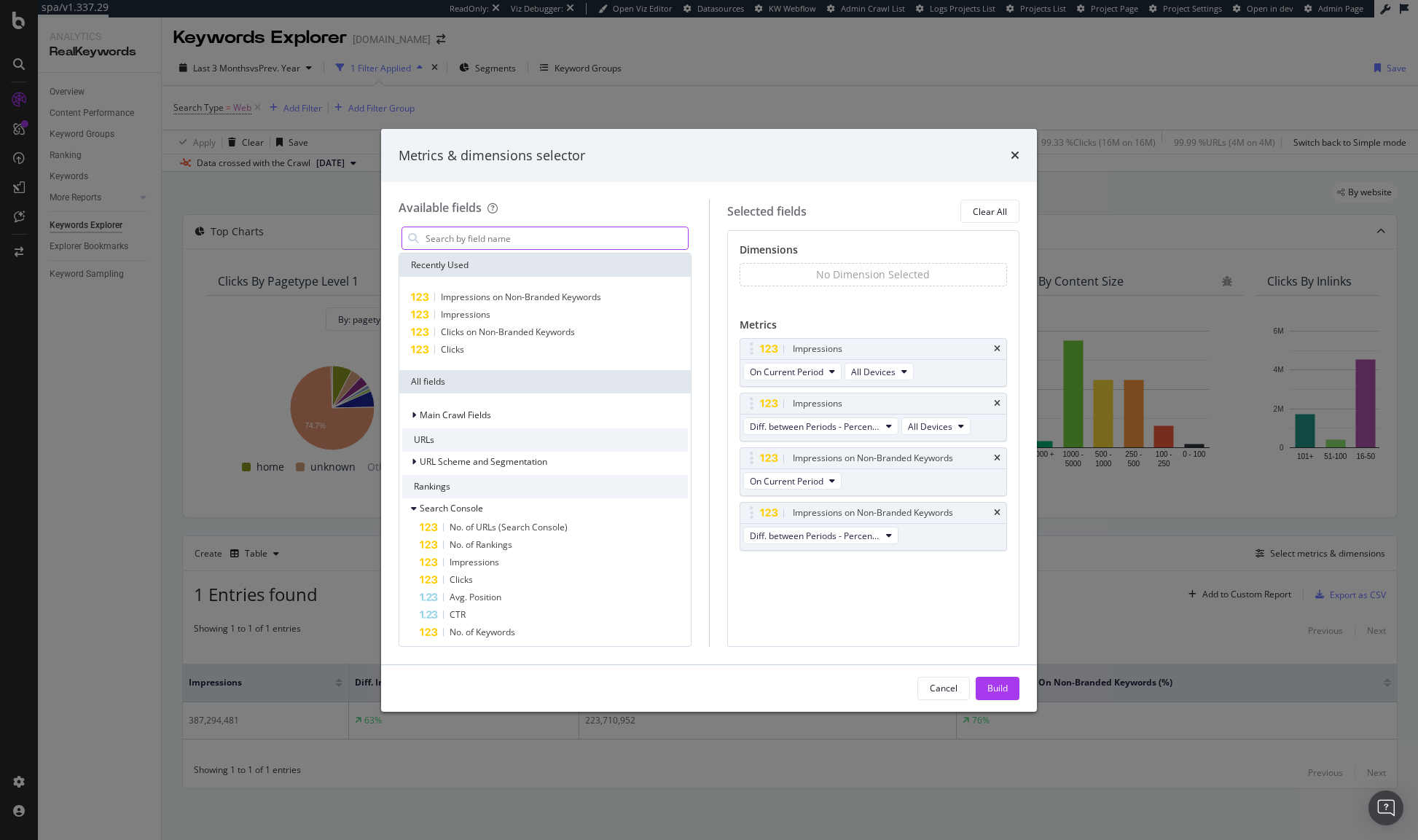
click at [501, 242] on input "modal" at bounding box center [556, 238] width 264 height 22
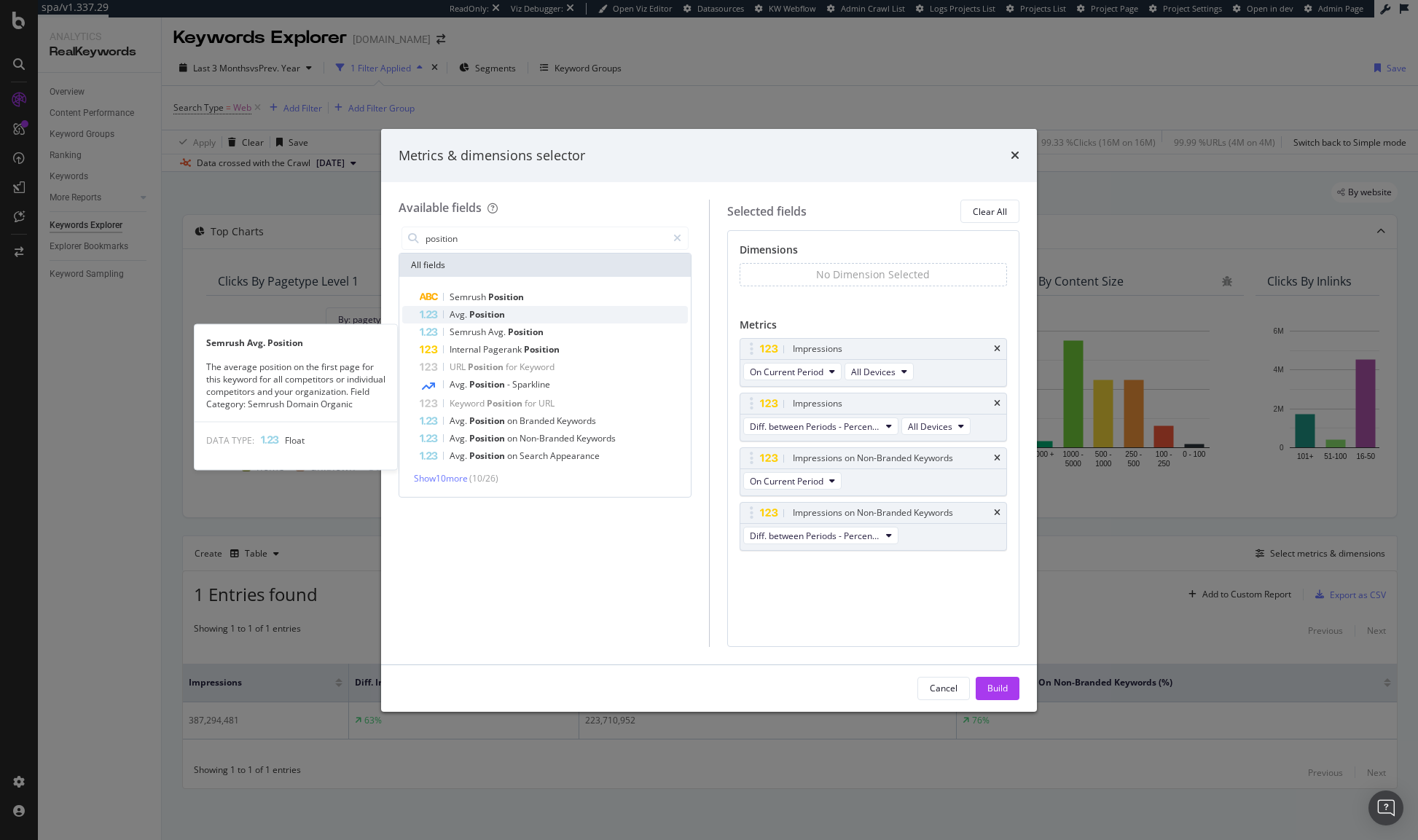
type input "position"
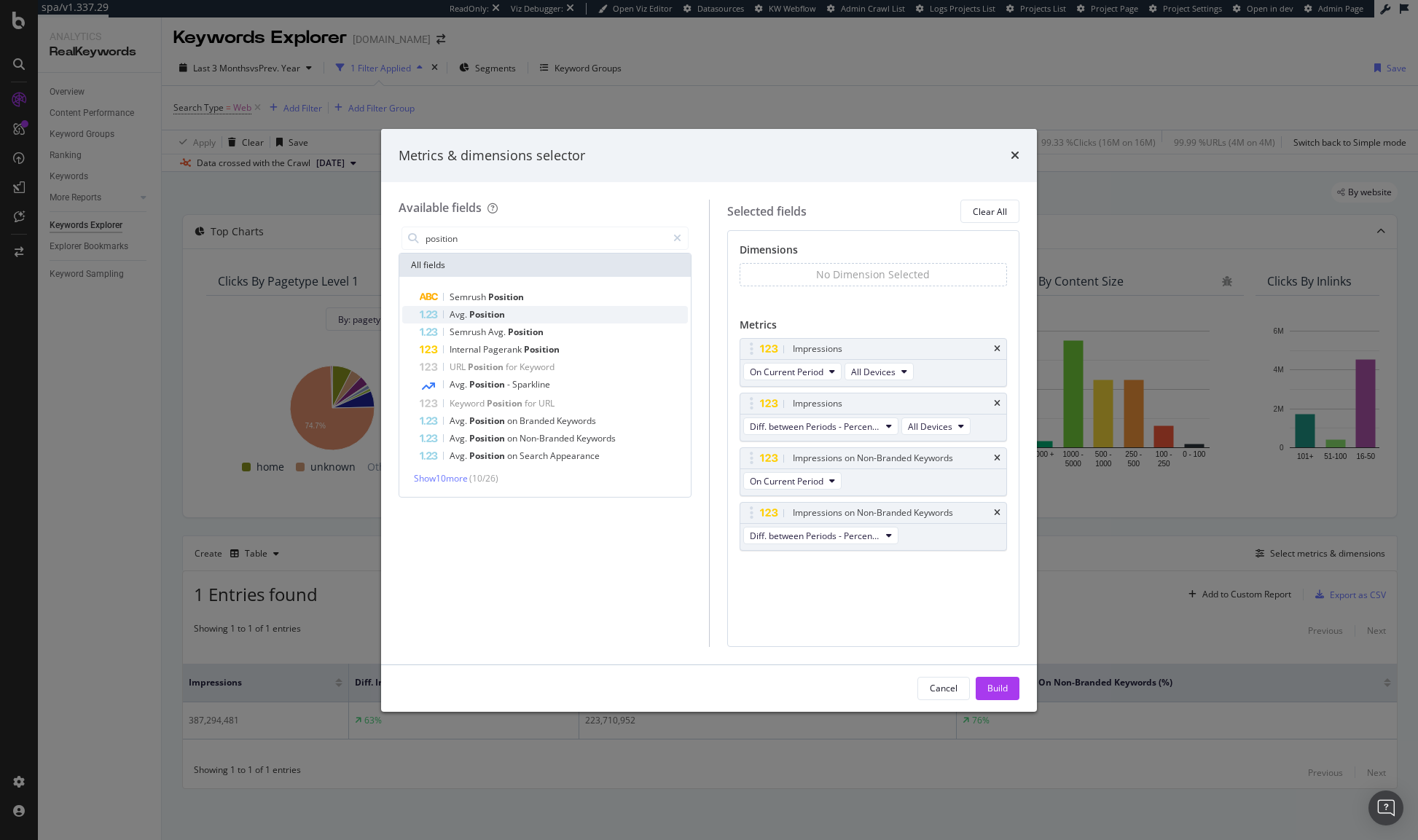
click at [506, 319] on div "Avg. Position" at bounding box center [553, 314] width 268 height 17
click at [993, 567] on icon "times" at bounding box center [996, 567] width 7 height 9
click at [1011, 156] on icon "times" at bounding box center [1015, 156] width 9 height 12
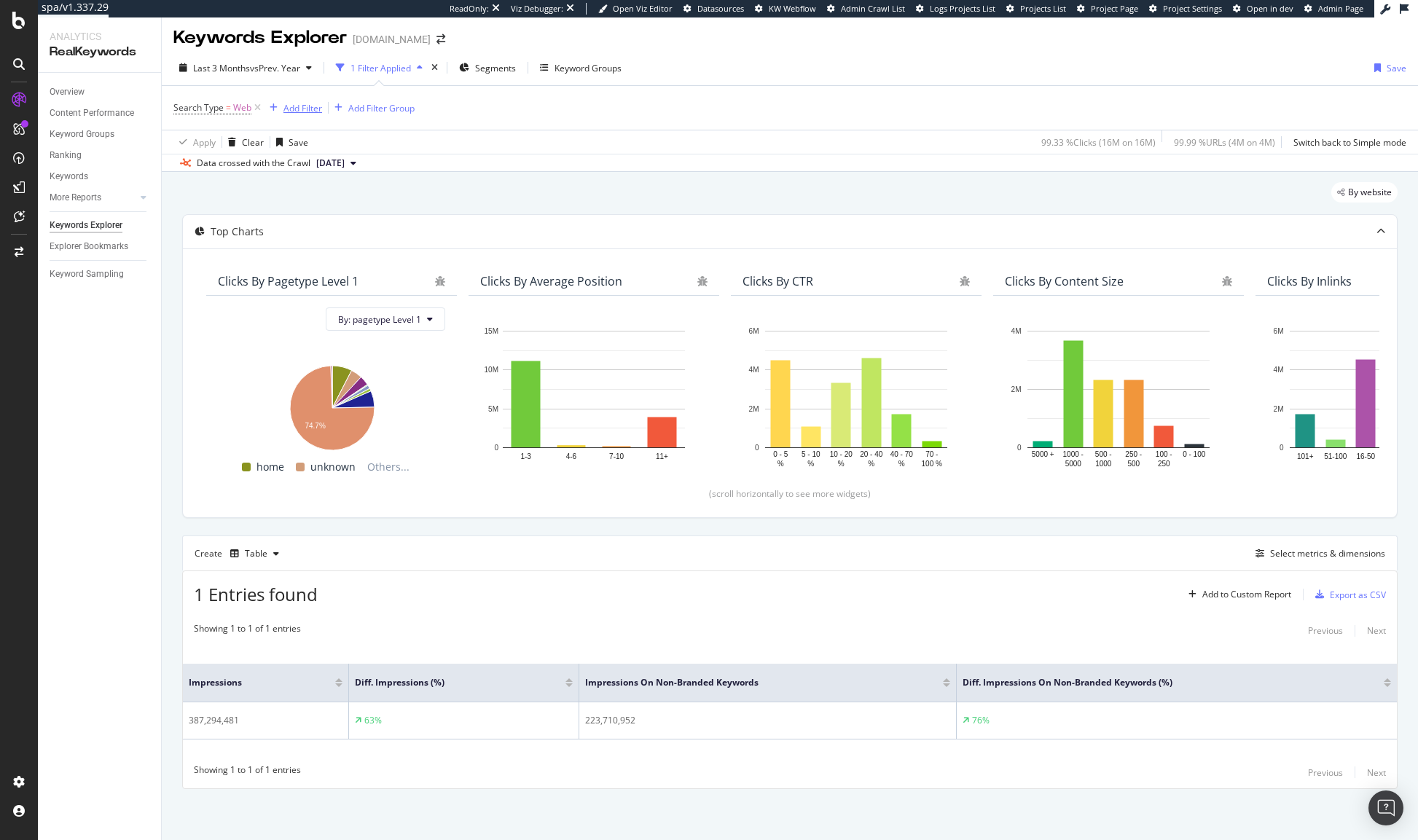
click at [287, 100] on div "Add Filter" at bounding box center [293, 108] width 58 height 16
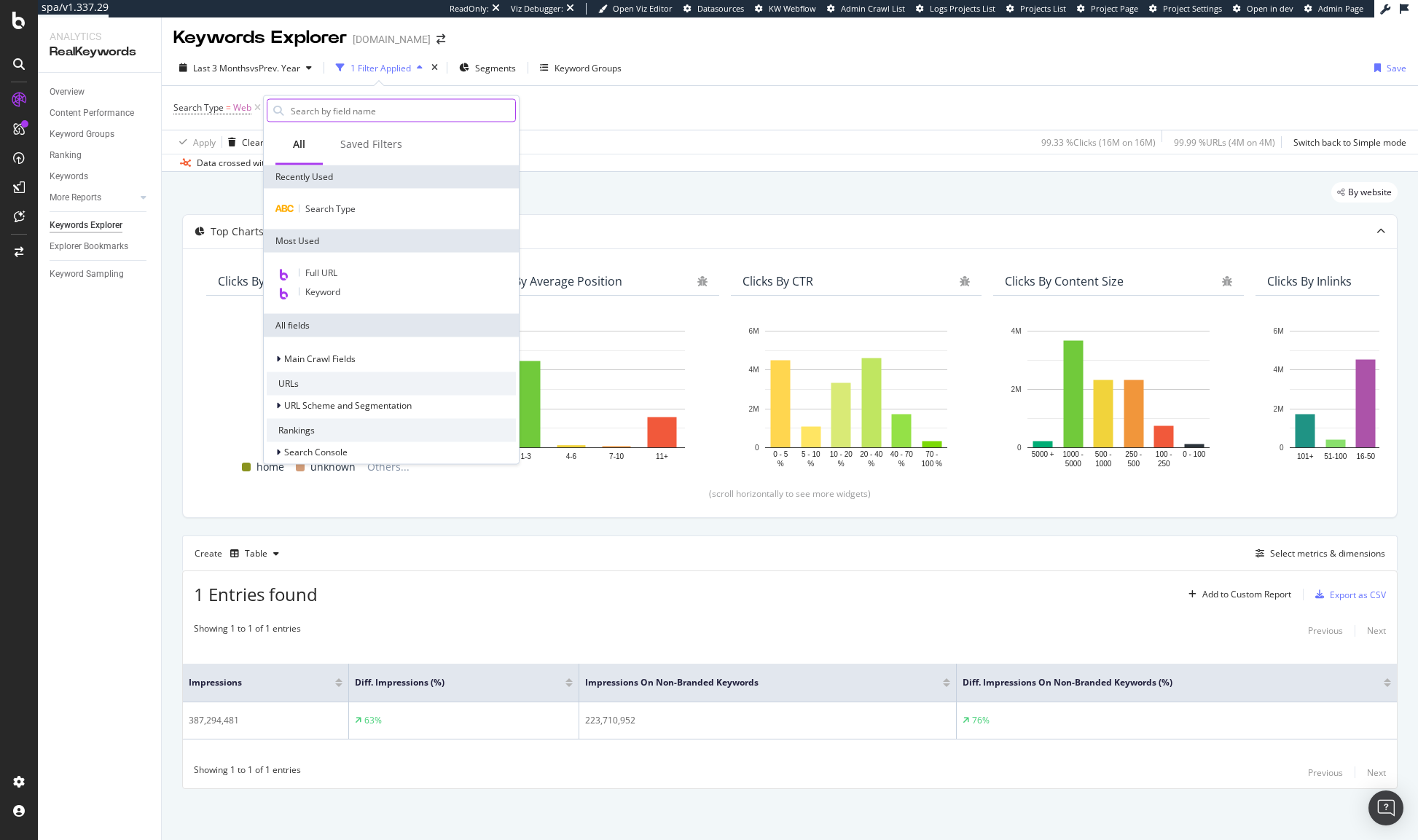
click at [343, 115] on input "text" at bounding box center [401, 110] width 226 height 22
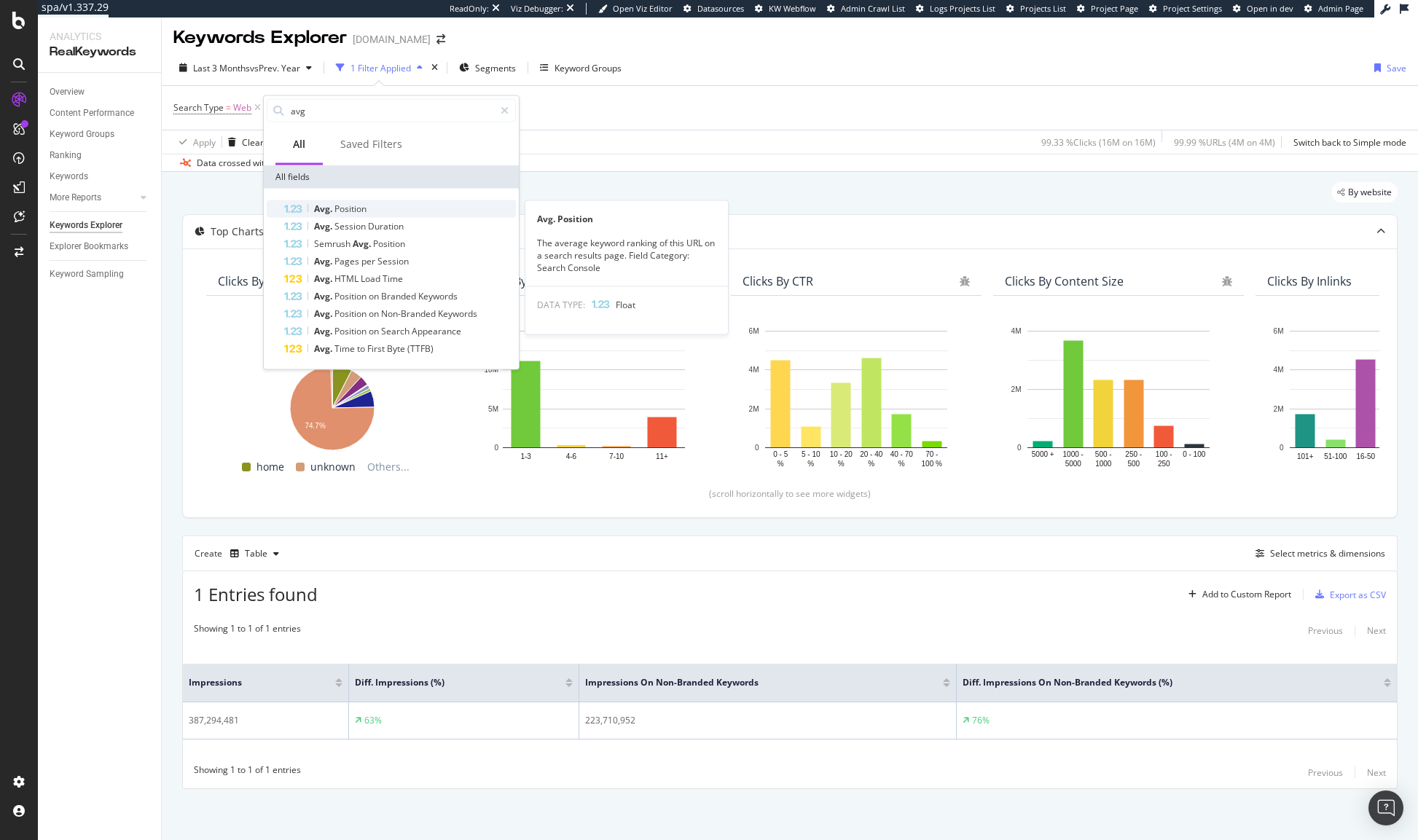
type input "avg"
click at [369, 216] on div "Avg. Position" at bounding box center [400, 209] width 232 height 17
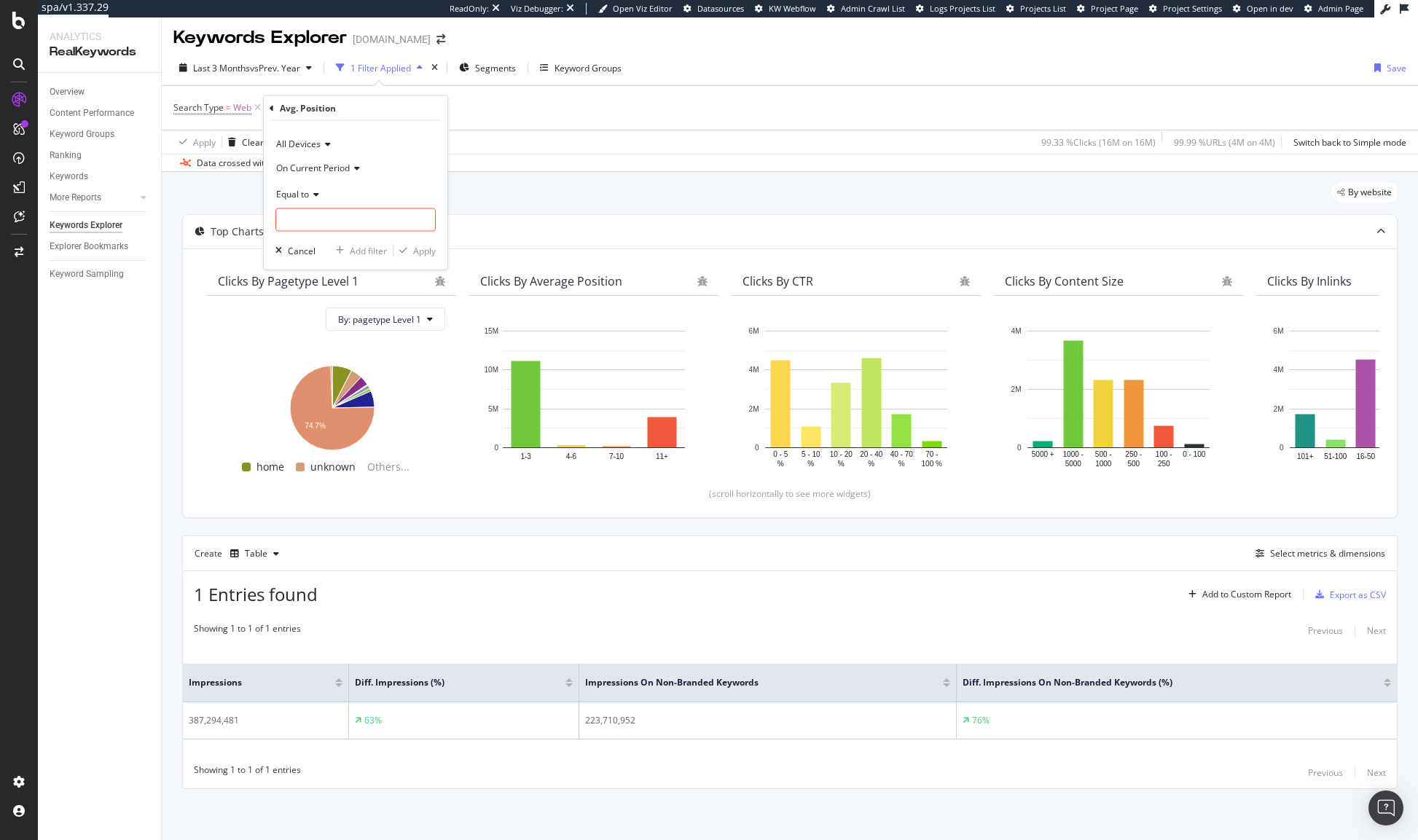
click at [308, 192] on span "Equal to" at bounding box center [293, 193] width 33 height 13
click at [328, 287] on div "Less than or equal to" at bounding box center [357, 280] width 156 height 19
click at [349, 217] on input "number" at bounding box center [355, 220] width 160 height 23
type input "20"
click at [416, 255] on div "Apply" at bounding box center [425, 250] width 22 height 13
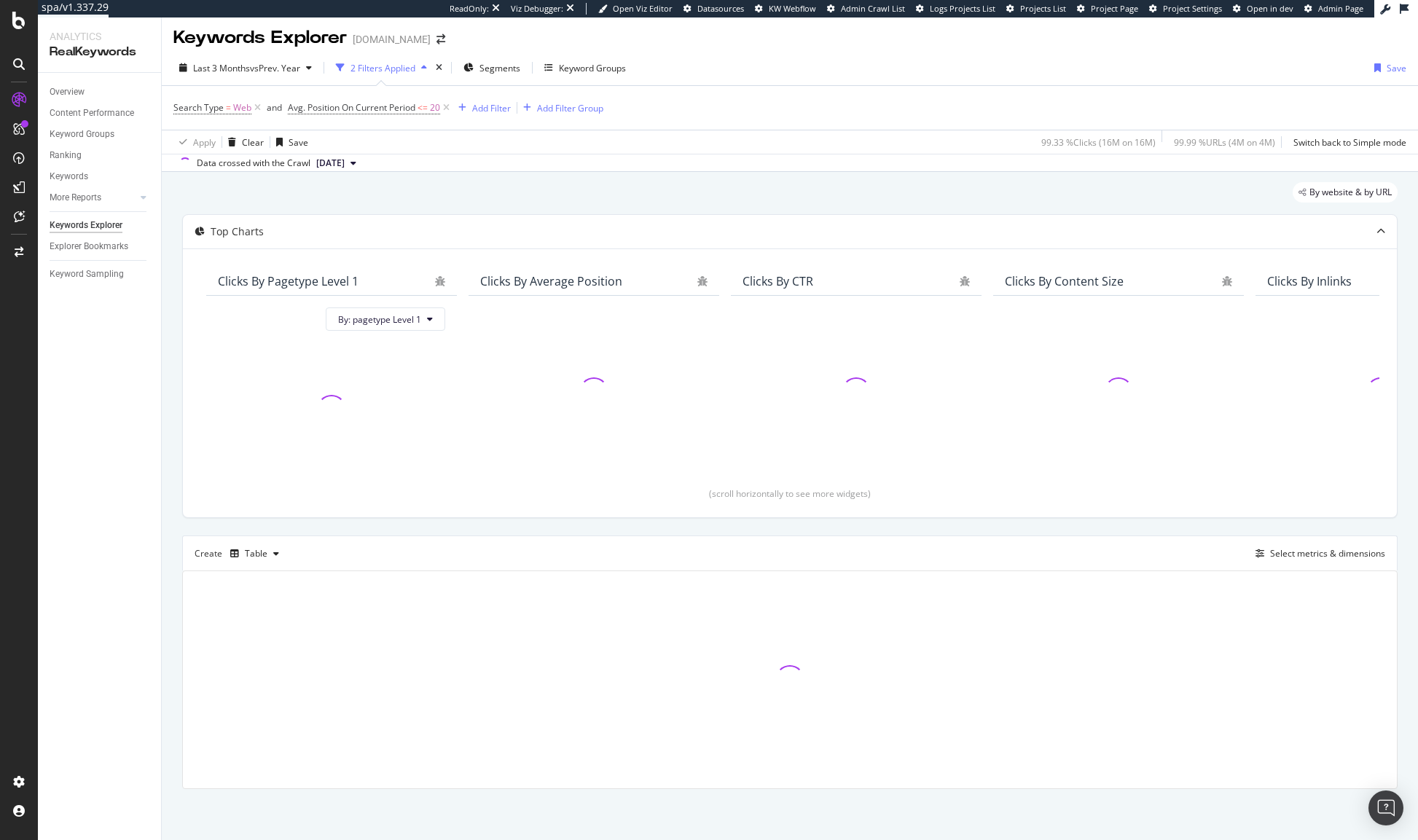
click at [666, 168] on div "Data crossed with the Crawl [DATE]" at bounding box center [789, 162] width 1256 height 17
click at [684, 188] on div "By website & by URL" at bounding box center [790, 198] width 1215 height 32
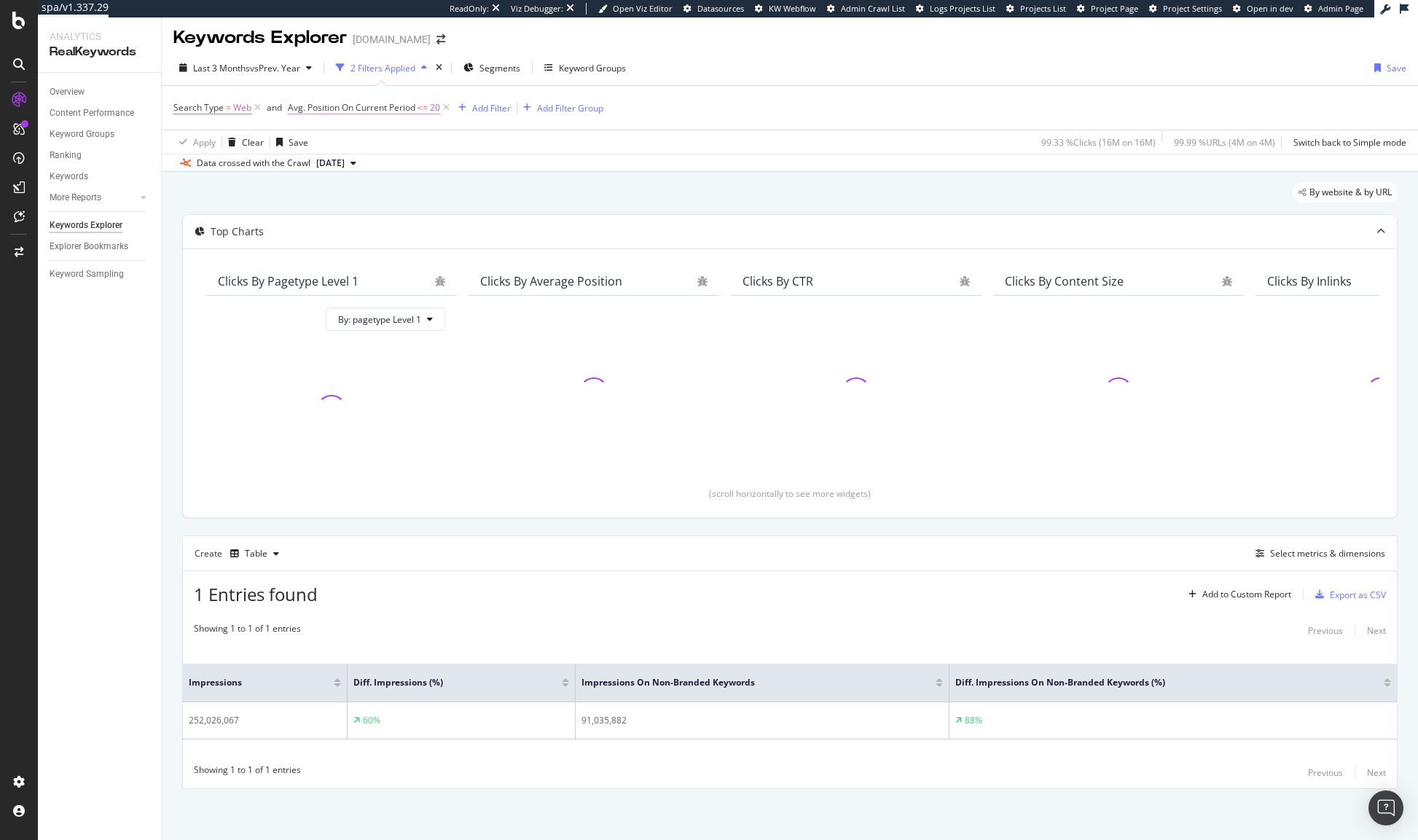
click at [407, 111] on span "Avg. Position On Current Period" at bounding box center [351, 107] width 127 height 13
click at [360, 188] on span "Less than or equal to" at bounding box center [343, 191] width 84 height 13
click at [359, 319] on span "Greater than or equal to" at bounding box center [357, 316] width 98 height 13
click at [445, 244] on div "Apply" at bounding box center [449, 248] width 22 height 13
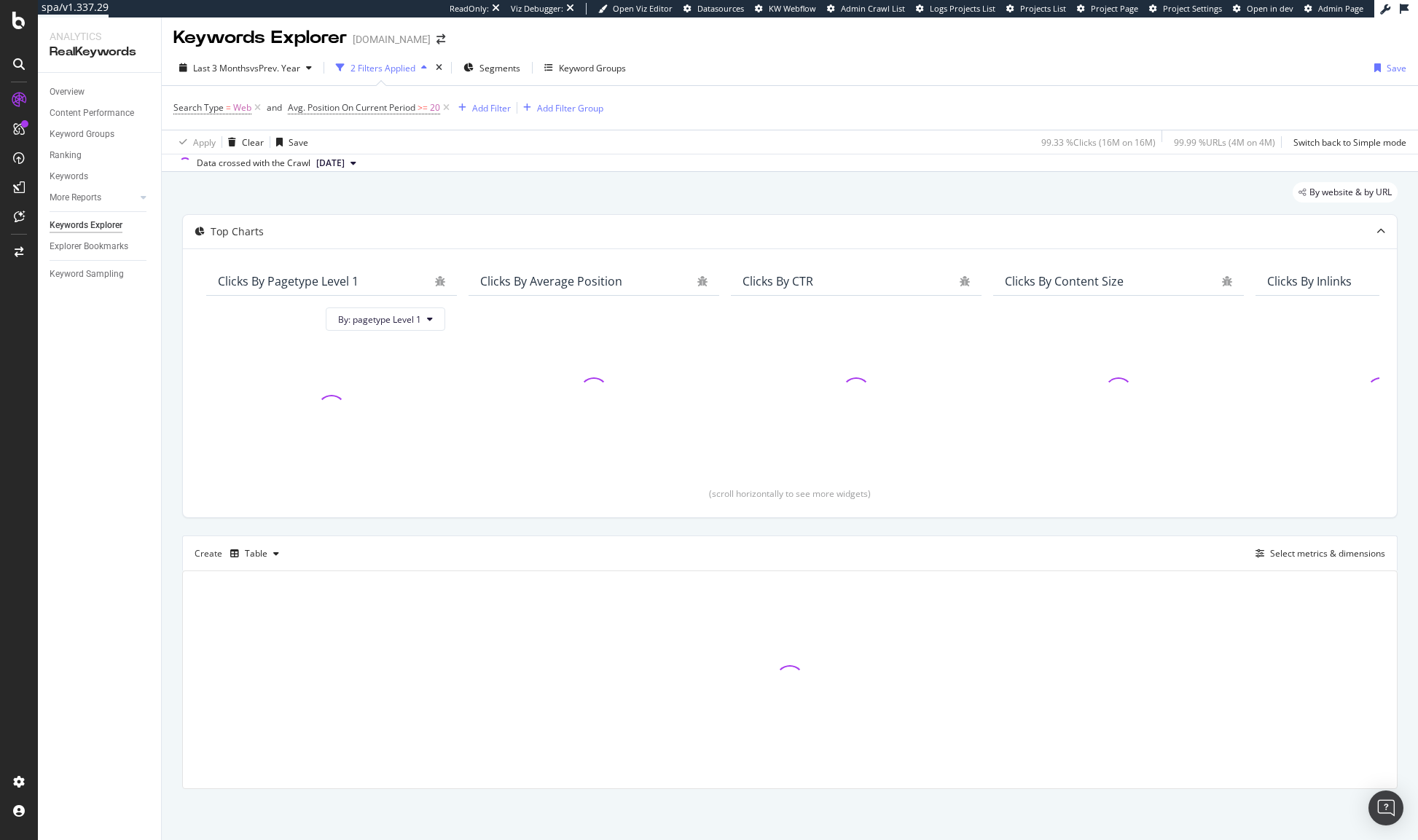
click at [588, 191] on div "By website & by URL" at bounding box center [790, 198] width 1215 height 32
click at [589, 199] on div "By website & by URL" at bounding box center [790, 198] width 1215 height 32
click at [450, 188] on div "By website & by URL" at bounding box center [790, 198] width 1215 height 32
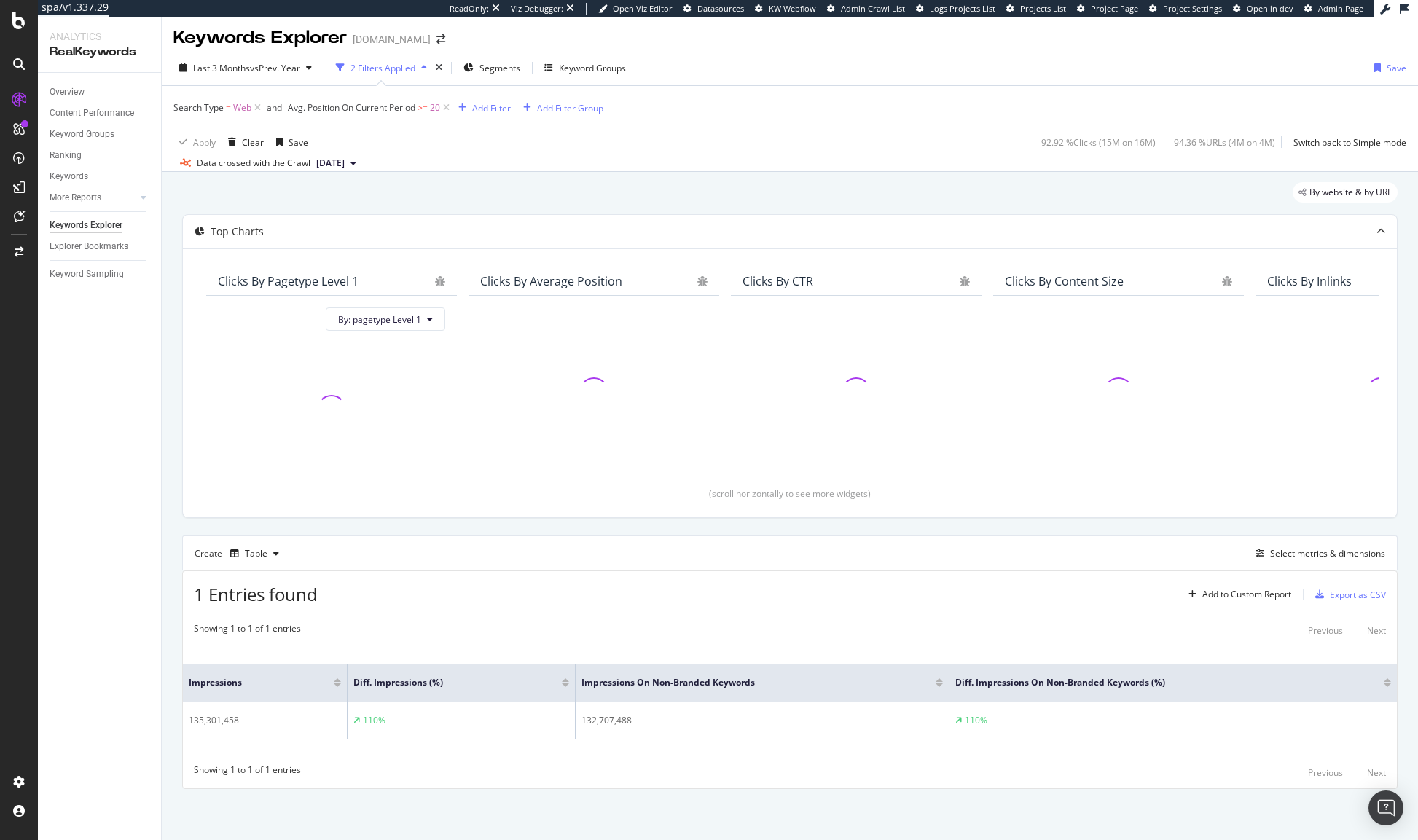
click at [138, 407] on div "Overview Content Performance Keyword Groups Ranking Keywords More Reports Count…" at bounding box center [99, 456] width 123 height 767
click at [450, 111] on icon at bounding box center [446, 108] width 13 height 15
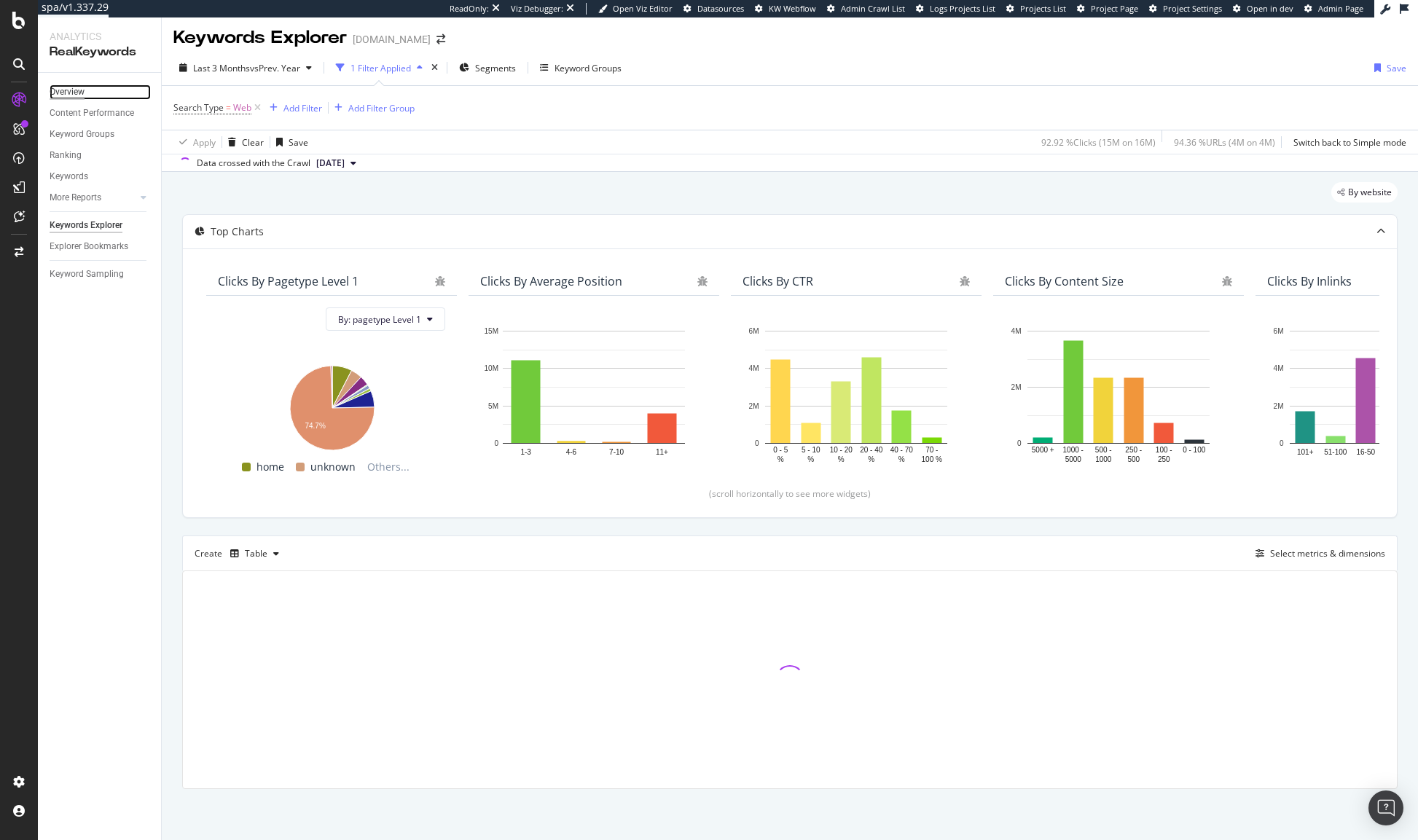
click at [62, 93] on div "Overview" at bounding box center [67, 92] width 35 height 16
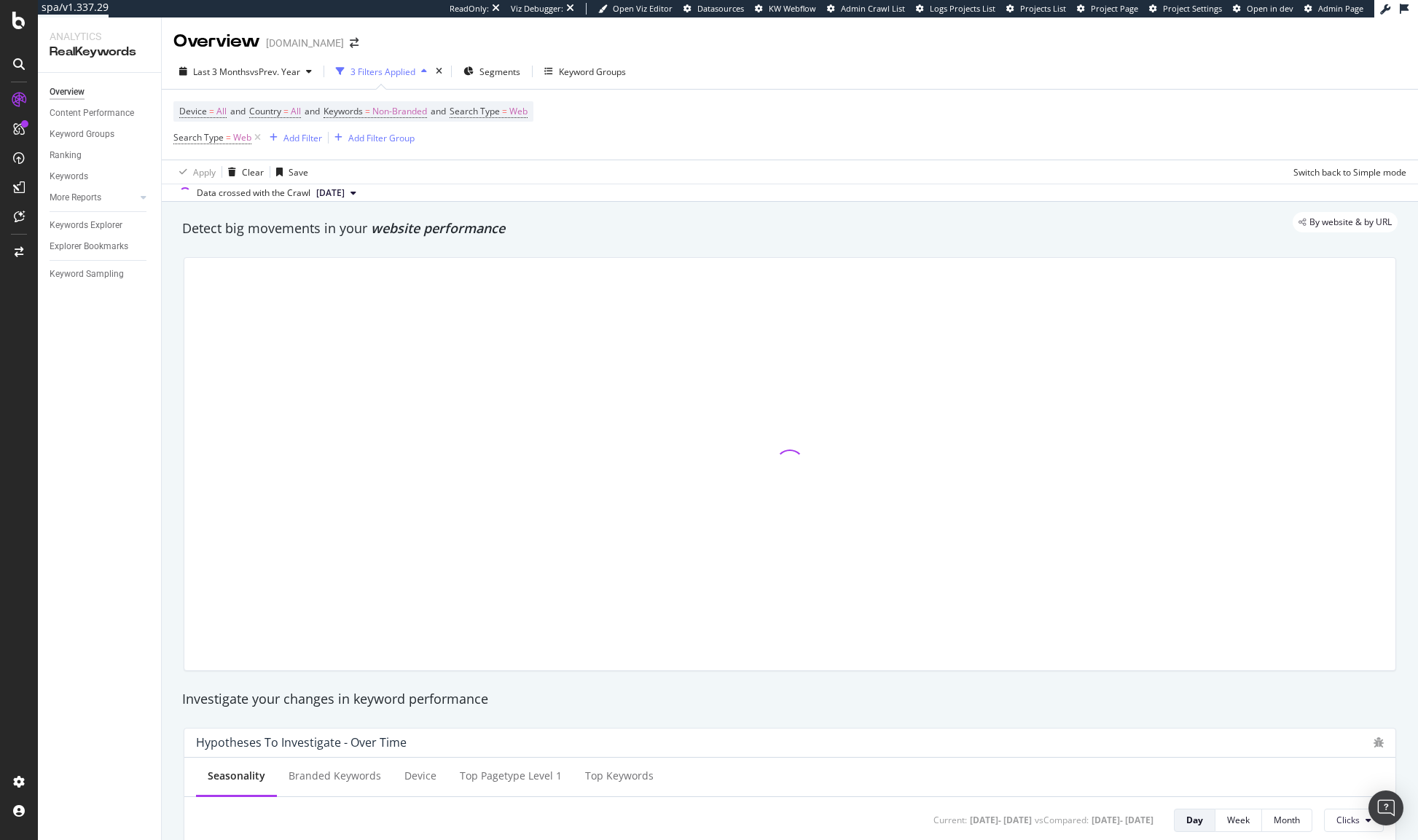
click at [559, 258] on div at bounding box center [790, 464] width 1212 height 414
